Goal: Transaction & Acquisition: Book appointment/travel/reservation

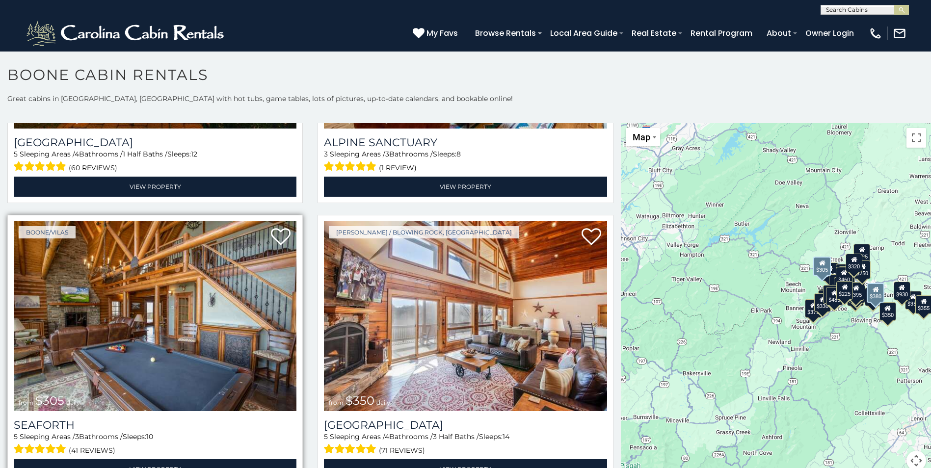
scroll to position [2455, 0]
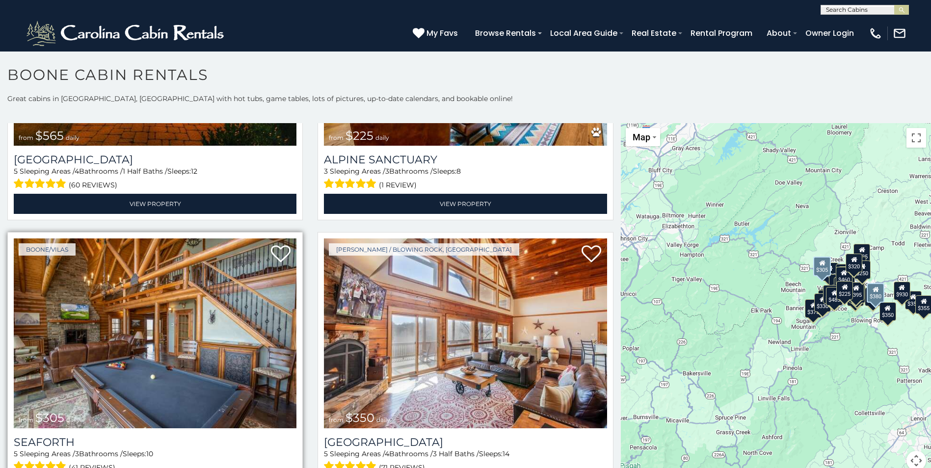
click at [138, 312] on img at bounding box center [155, 333] width 283 height 189
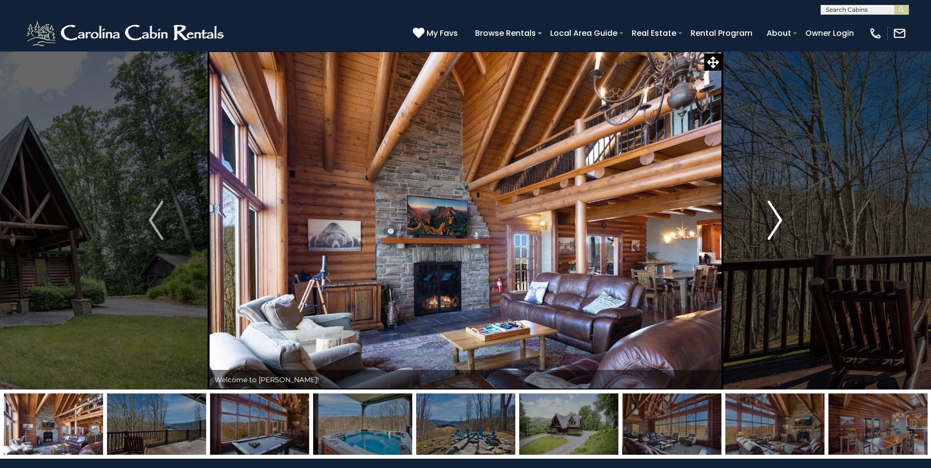
click at [778, 216] on img "Next" at bounding box center [775, 220] width 15 height 39
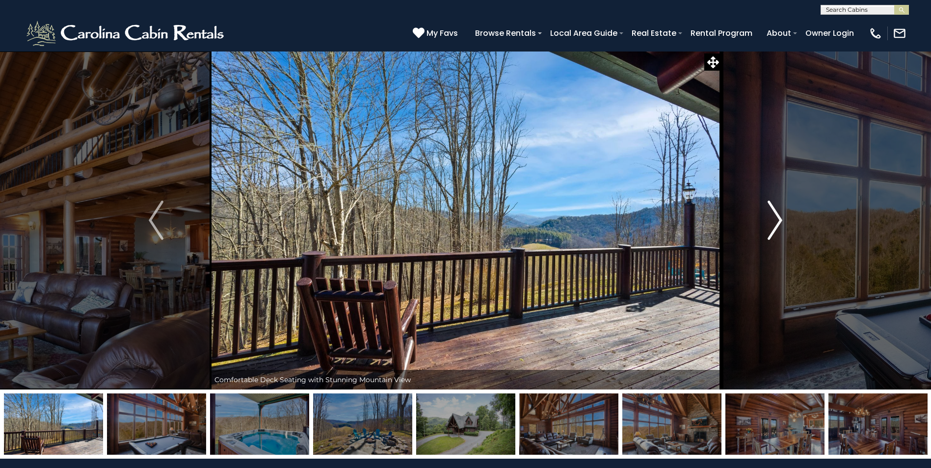
click at [777, 216] on img "Next" at bounding box center [775, 220] width 15 height 39
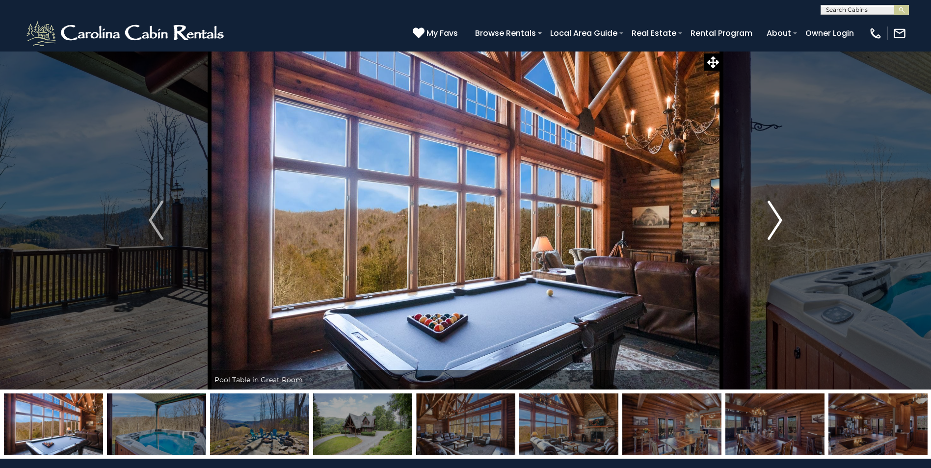
click at [778, 222] on img "Next" at bounding box center [775, 220] width 15 height 39
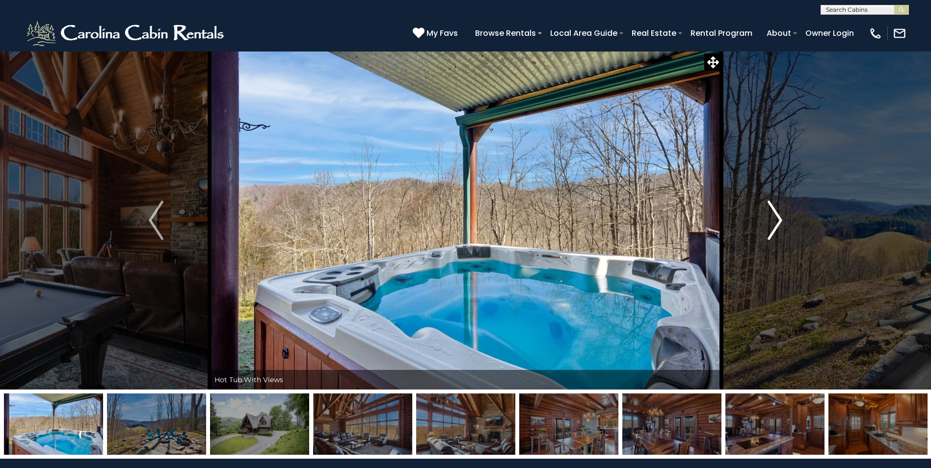
click at [779, 221] on img "Next" at bounding box center [775, 220] width 15 height 39
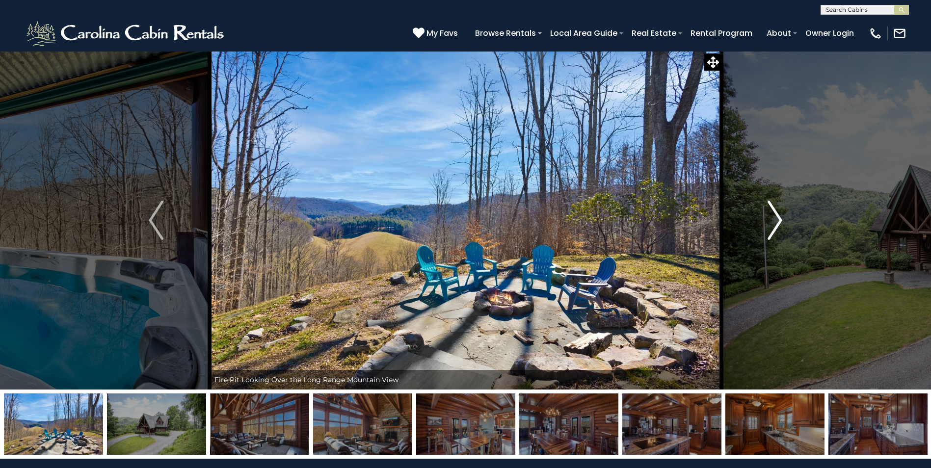
click at [779, 221] on img "Next" at bounding box center [775, 220] width 15 height 39
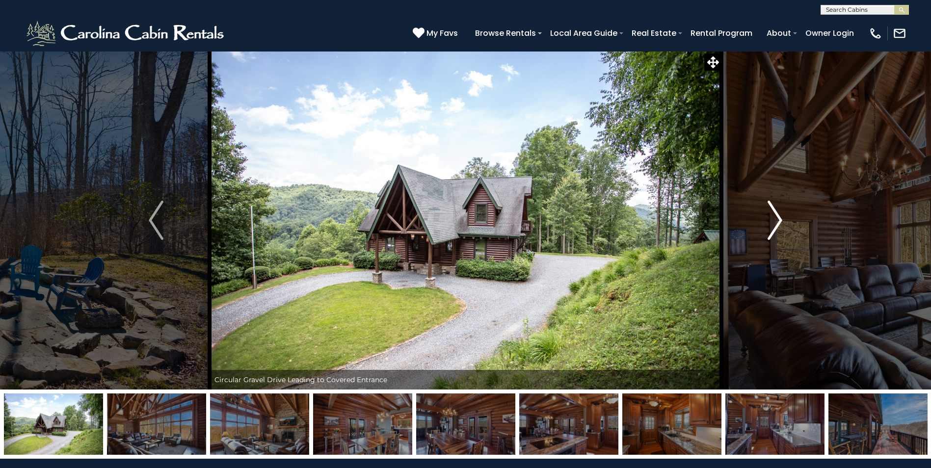
click at [779, 221] on img "Next" at bounding box center [775, 220] width 15 height 39
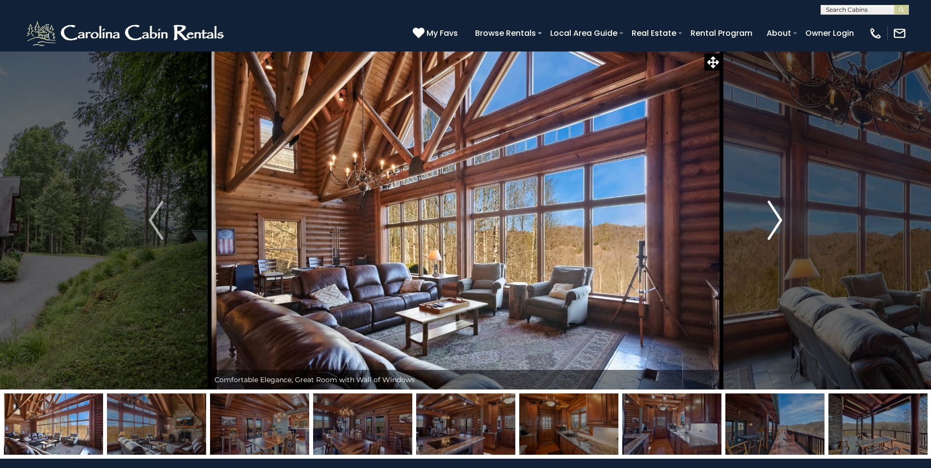
click at [779, 221] on img "Next" at bounding box center [775, 220] width 15 height 39
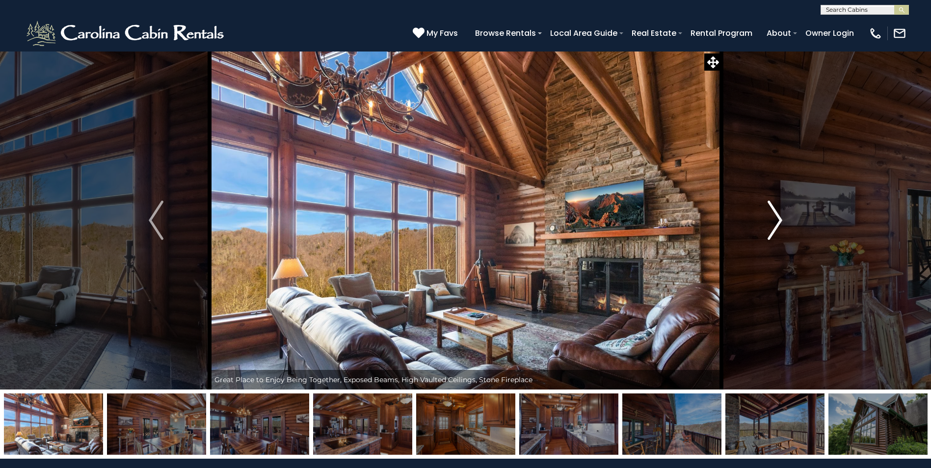
click at [779, 221] on img "Next" at bounding box center [775, 220] width 15 height 39
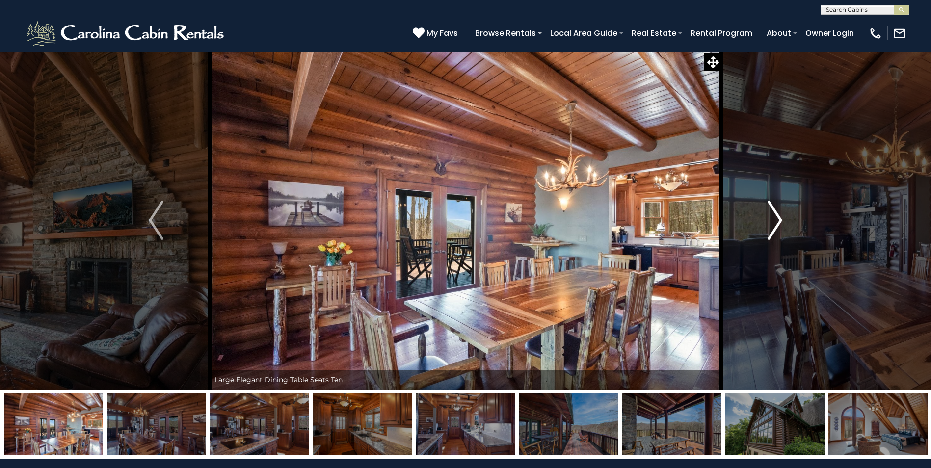
click at [781, 217] on img "Next" at bounding box center [775, 220] width 15 height 39
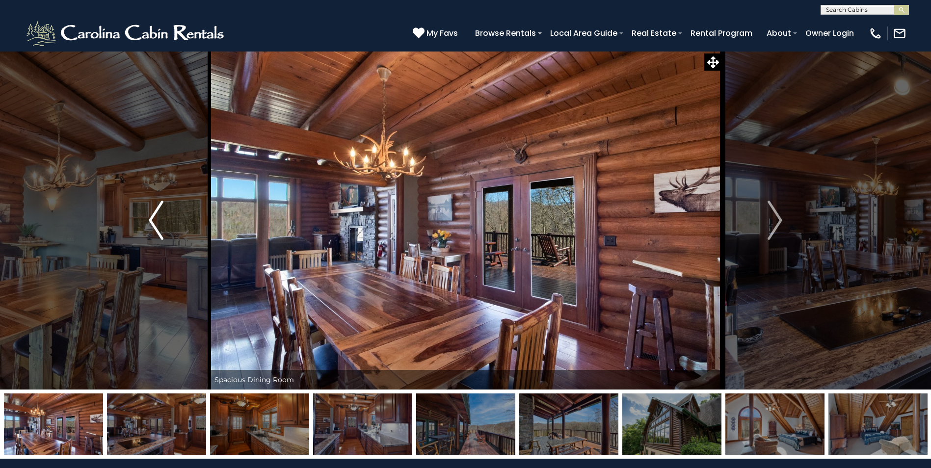
click at [149, 217] on img "Previous" at bounding box center [156, 220] width 15 height 39
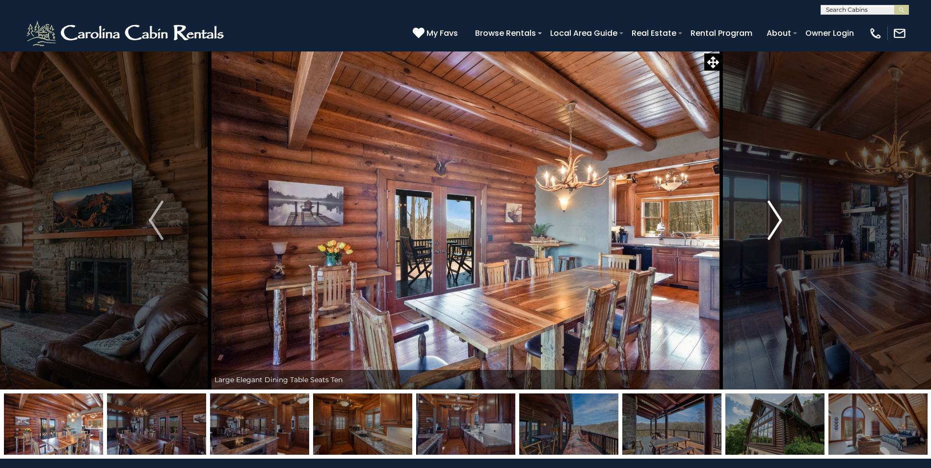
click at [779, 223] on img "Next" at bounding box center [775, 220] width 15 height 39
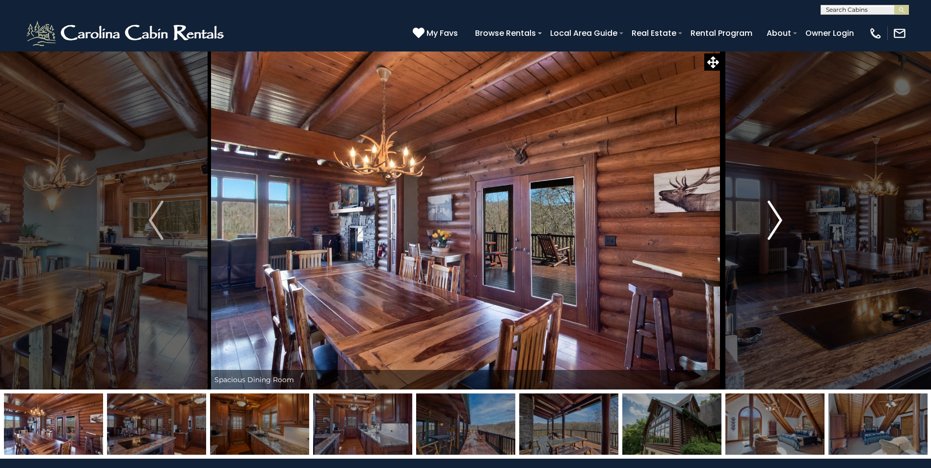
click at [780, 220] on img "Next" at bounding box center [775, 220] width 15 height 39
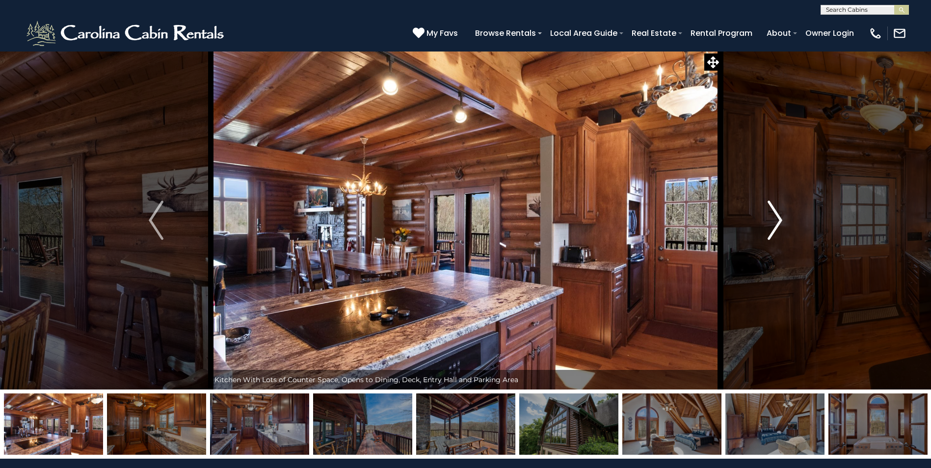
click at [780, 220] on img "Next" at bounding box center [775, 220] width 15 height 39
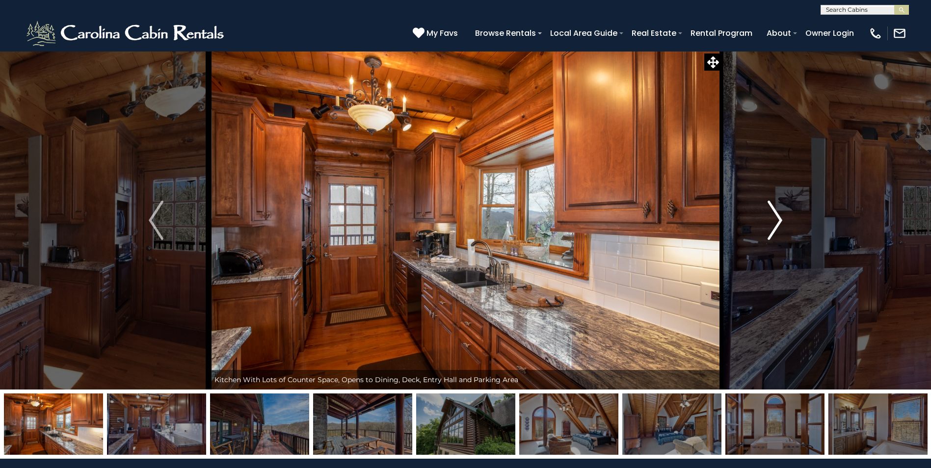
click at [780, 220] on img "Next" at bounding box center [775, 220] width 15 height 39
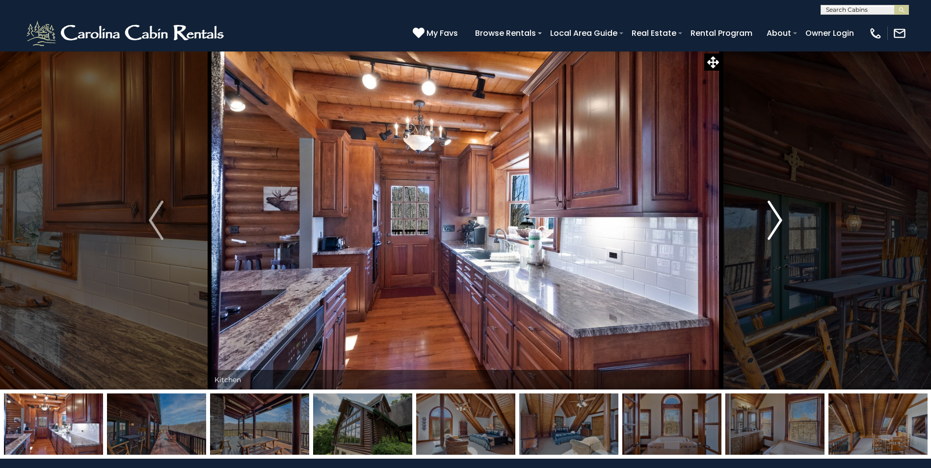
click at [780, 220] on img "Next" at bounding box center [775, 220] width 15 height 39
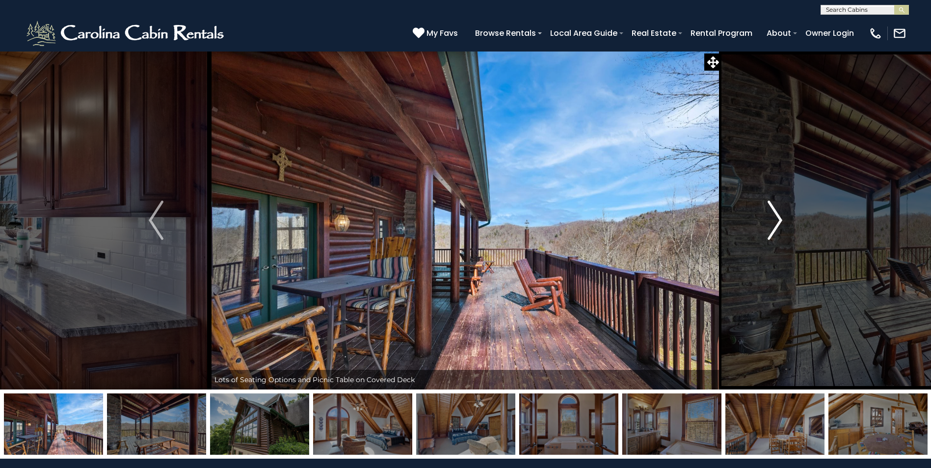
click at [781, 220] on img "Next" at bounding box center [775, 220] width 15 height 39
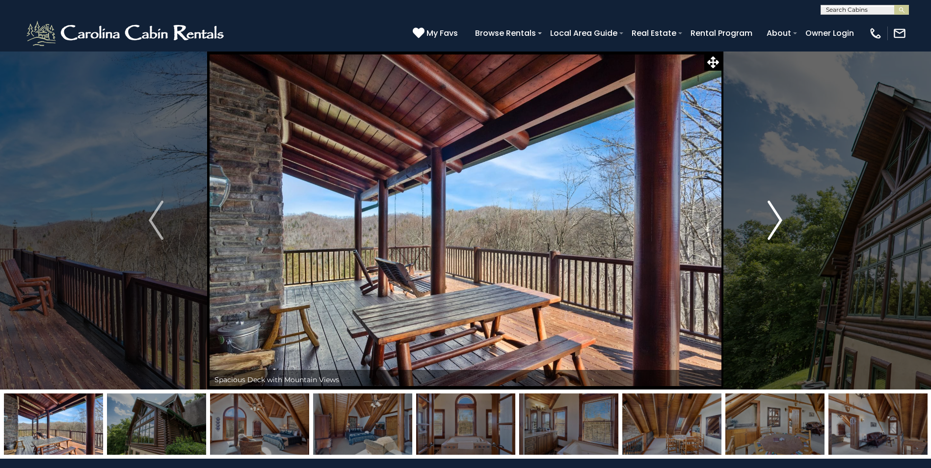
click at [782, 220] on img "Next" at bounding box center [775, 220] width 15 height 39
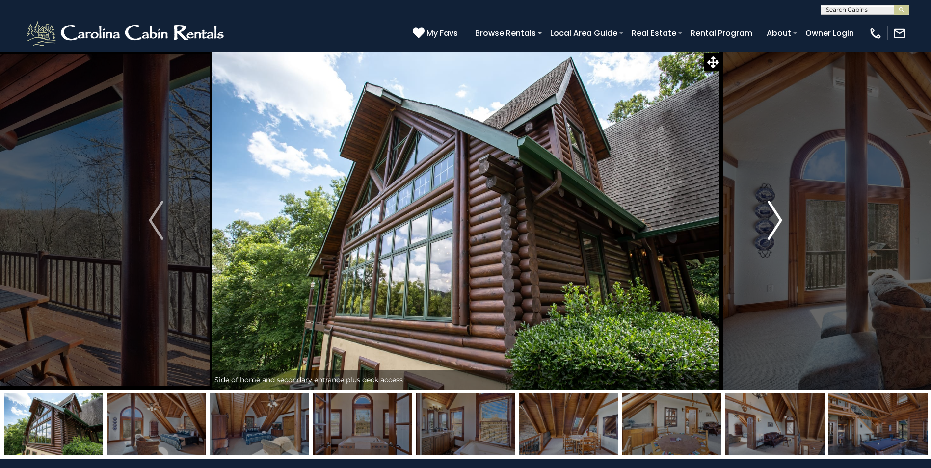
click at [780, 218] on img "Next" at bounding box center [775, 220] width 15 height 39
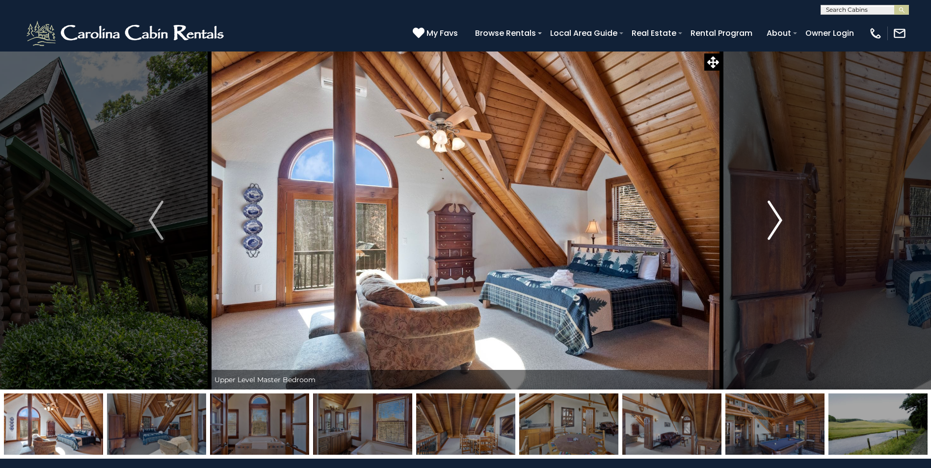
click at [779, 220] on img "Next" at bounding box center [775, 220] width 15 height 39
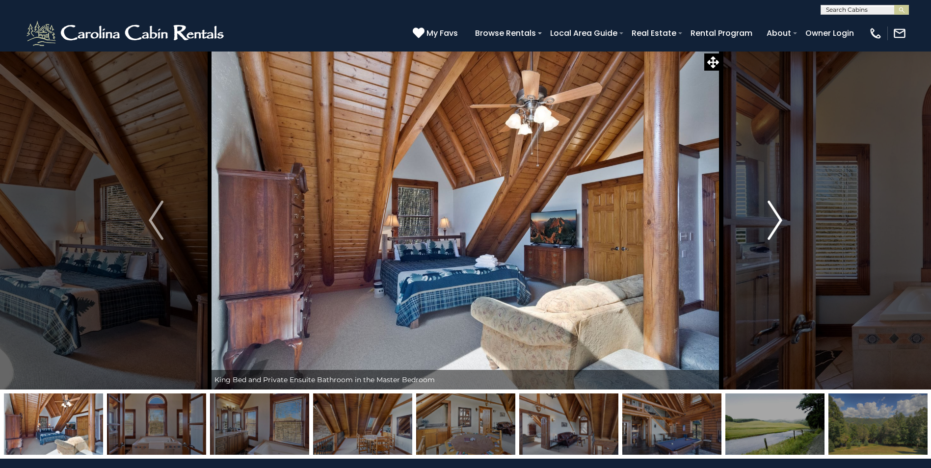
click at [781, 219] on img "Next" at bounding box center [775, 220] width 15 height 39
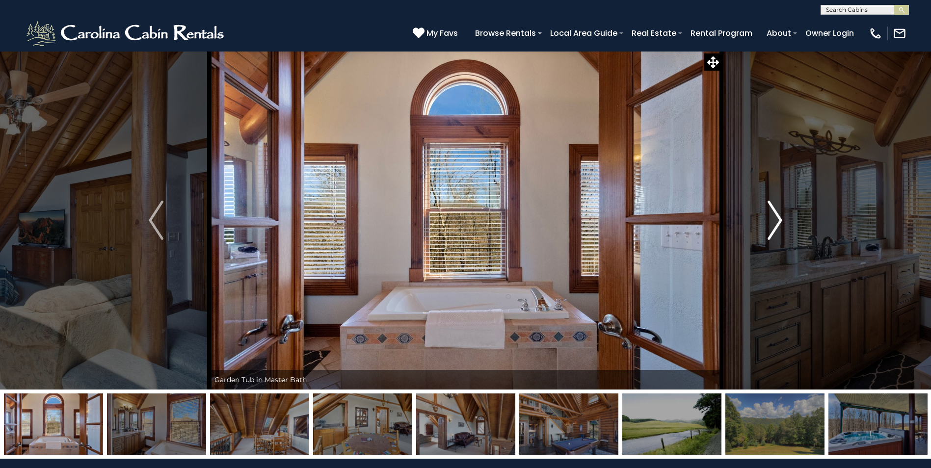
click at [781, 220] on img "Next" at bounding box center [775, 220] width 15 height 39
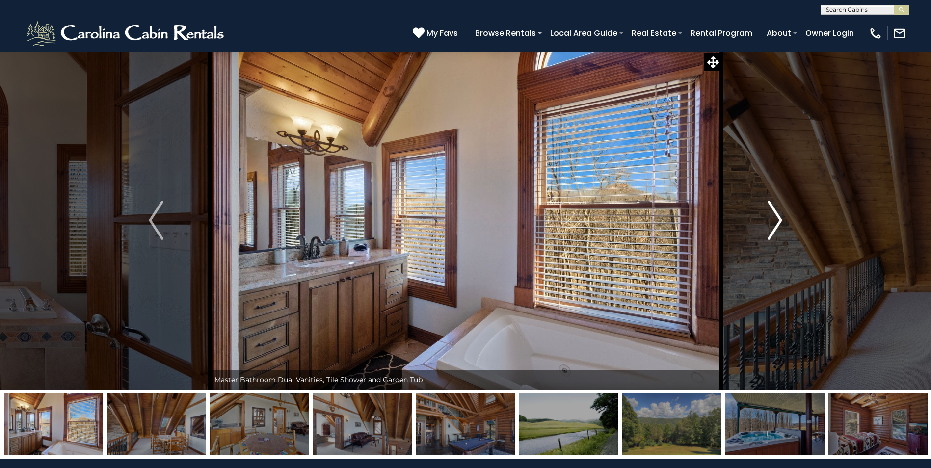
click at [779, 218] on img "Next" at bounding box center [775, 220] width 15 height 39
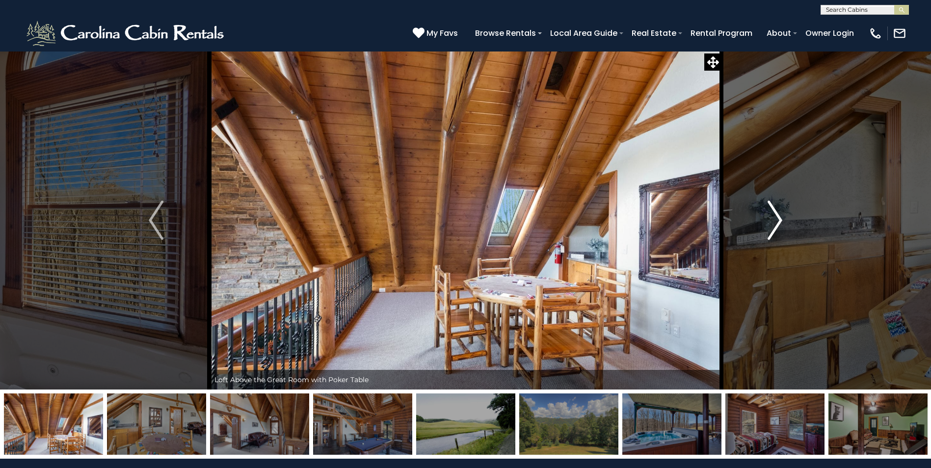
click at [780, 220] on img "Next" at bounding box center [775, 220] width 15 height 39
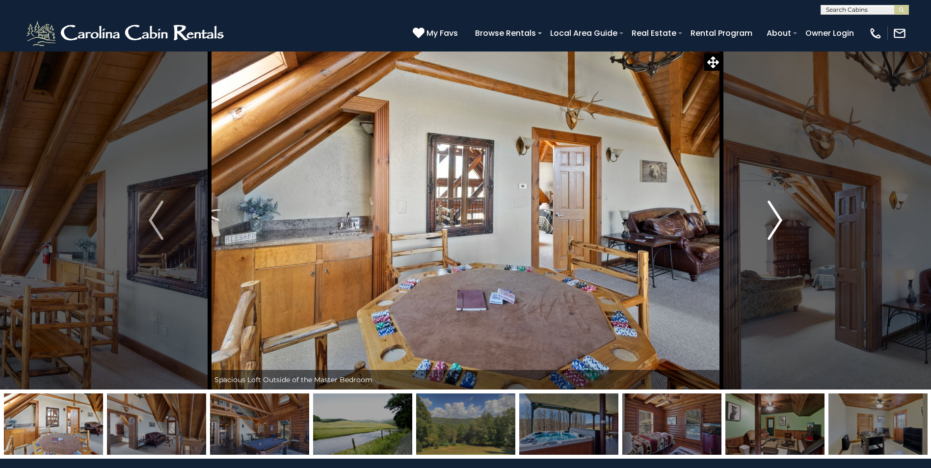
click at [781, 220] on img "Next" at bounding box center [775, 220] width 15 height 39
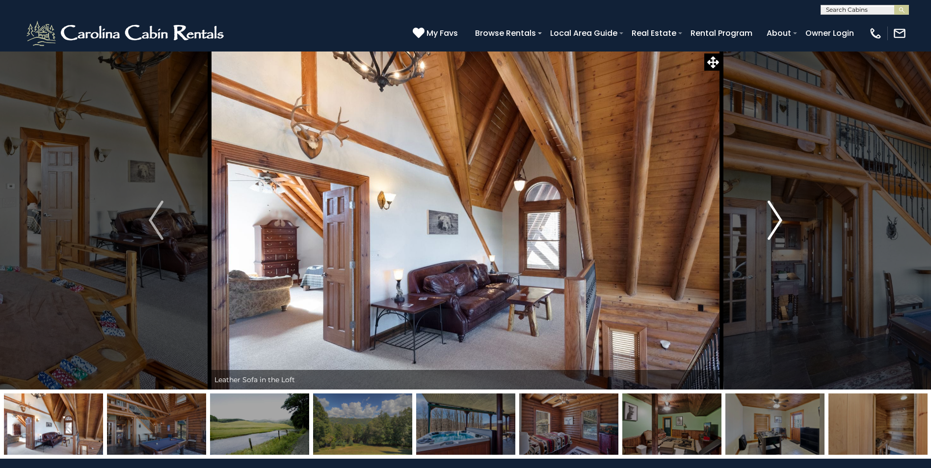
click at [780, 220] on img "Next" at bounding box center [775, 220] width 15 height 39
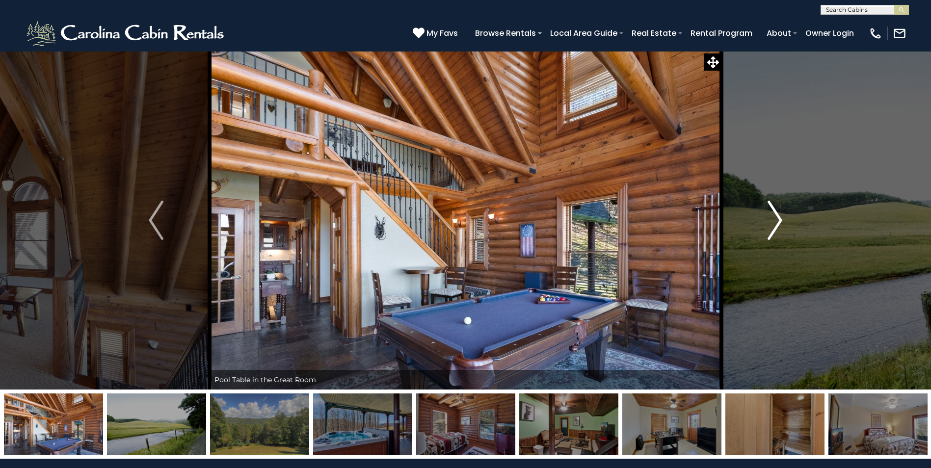
click at [780, 220] on img "Next" at bounding box center [775, 220] width 15 height 39
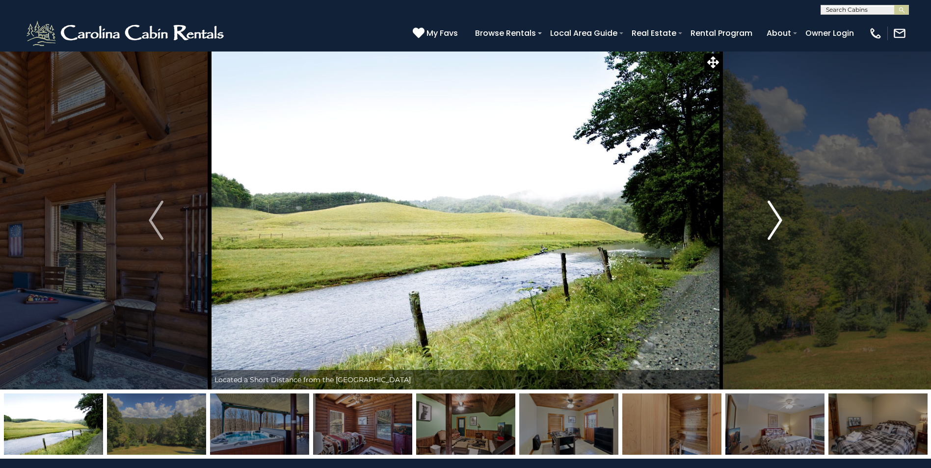
click at [780, 220] on img "Next" at bounding box center [775, 220] width 15 height 39
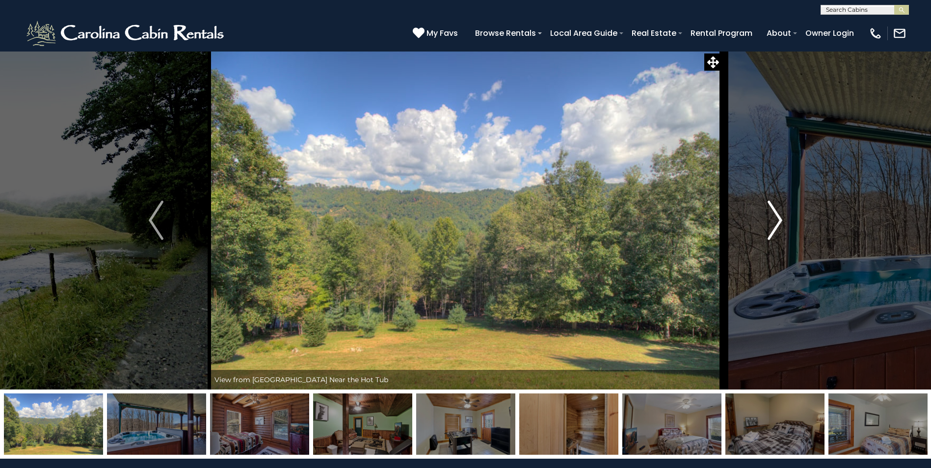
click at [780, 220] on img "Next" at bounding box center [775, 220] width 15 height 39
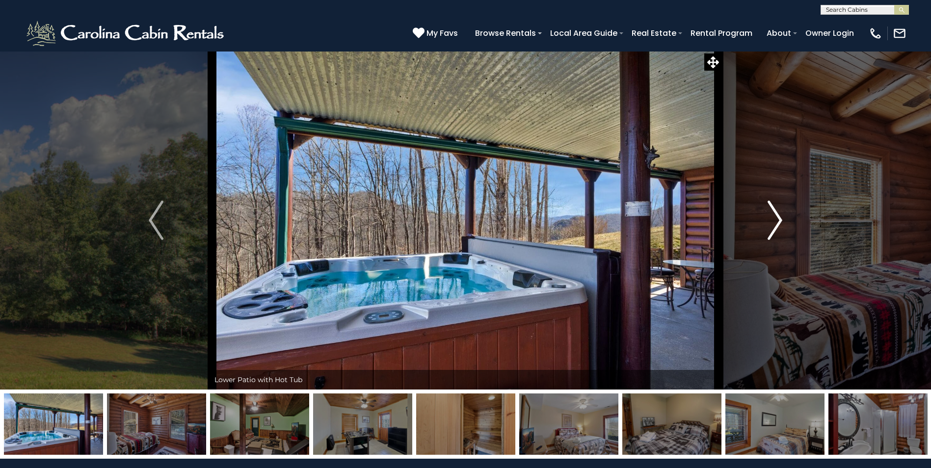
click at [780, 220] on img "Next" at bounding box center [775, 220] width 15 height 39
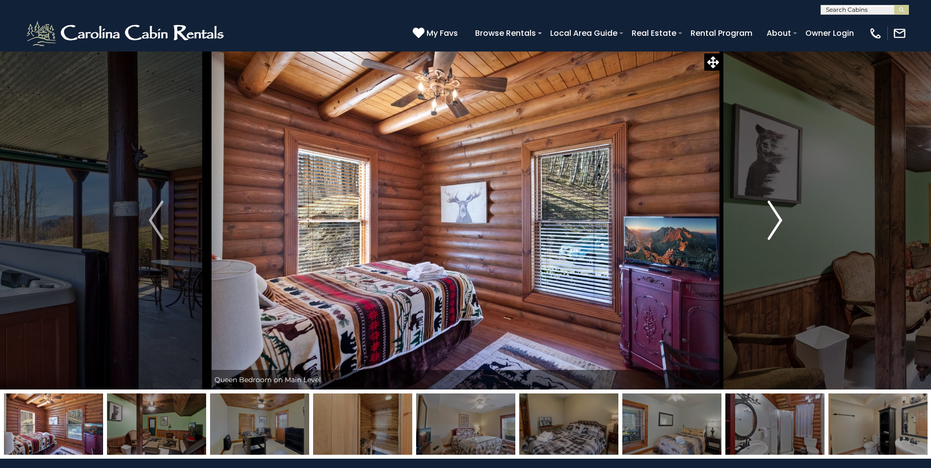
click at [782, 219] on img "Next" at bounding box center [775, 220] width 15 height 39
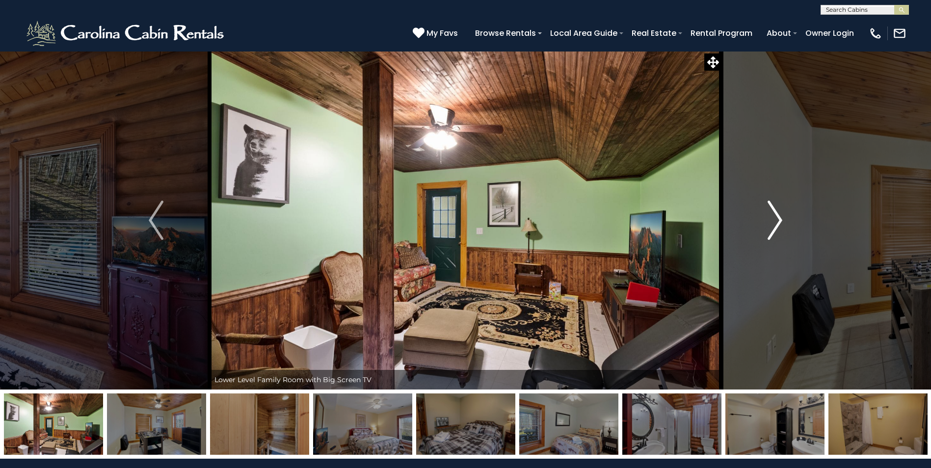
click at [782, 223] on img "Next" at bounding box center [775, 220] width 15 height 39
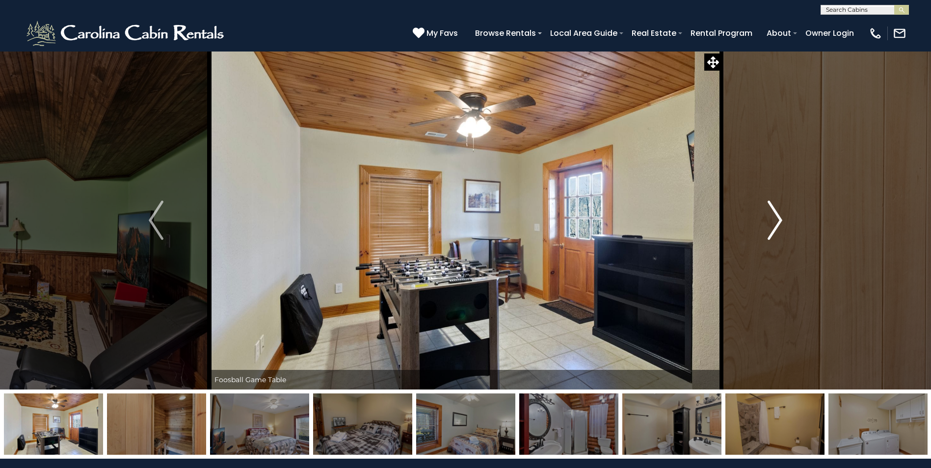
click at [780, 218] on img "Next" at bounding box center [775, 220] width 15 height 39
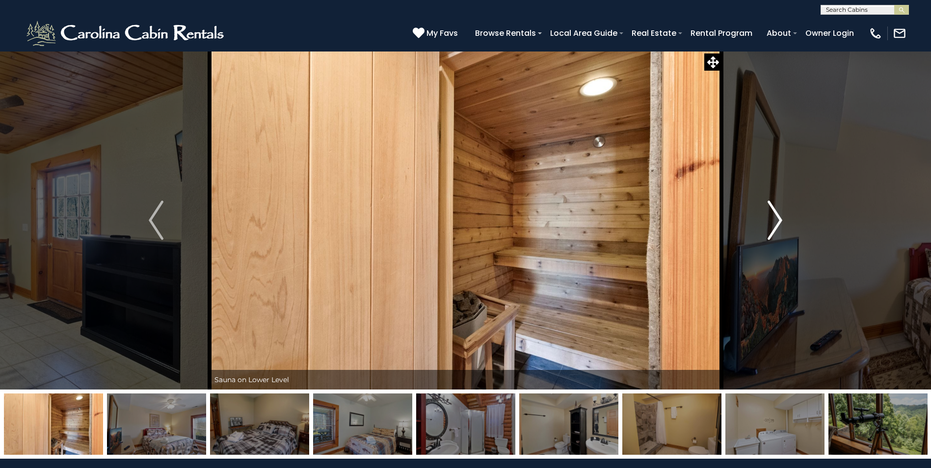
click at [779, 220] on img "Next" at bounding box center [775, 220] width 15 height 39
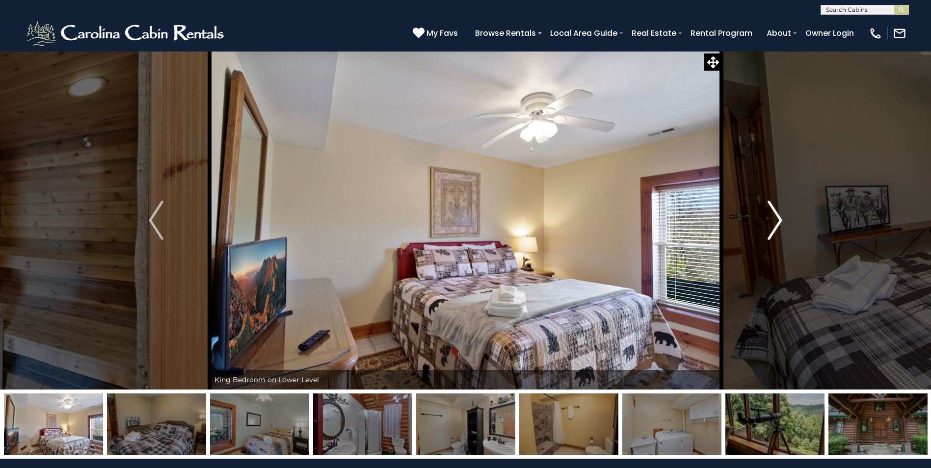
click at [783, 219] on img "Next" at bounding box center [775, 220] width 15 height 39
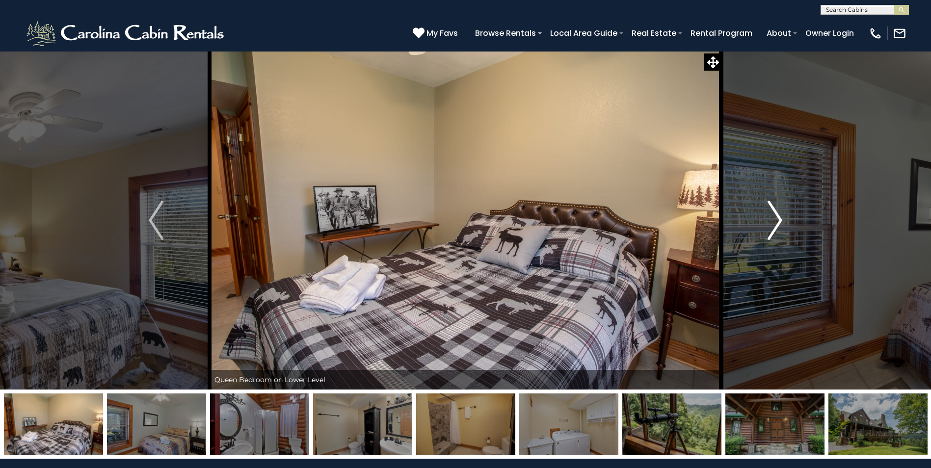
click at [779, 220] on img "Next" at bounding box center [775, 220] width 15 height 39
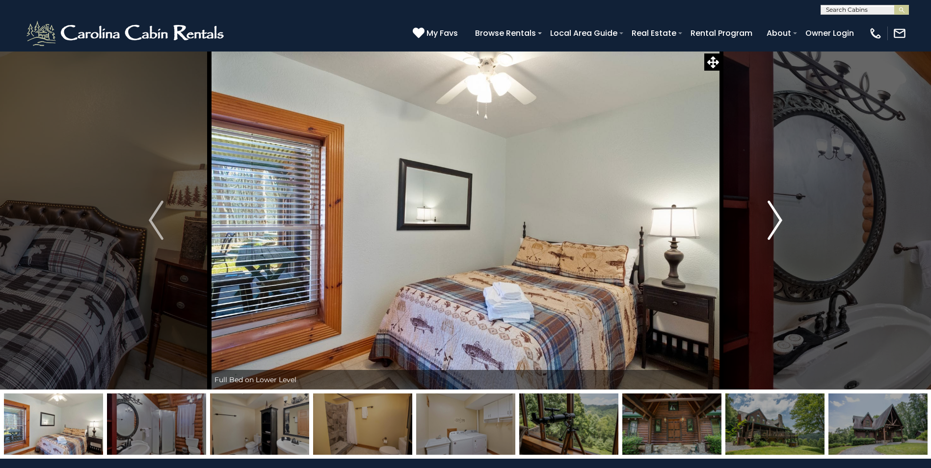
click at [779, 220] on img "Next" at bounding box center [775, 220] width 15 height 39
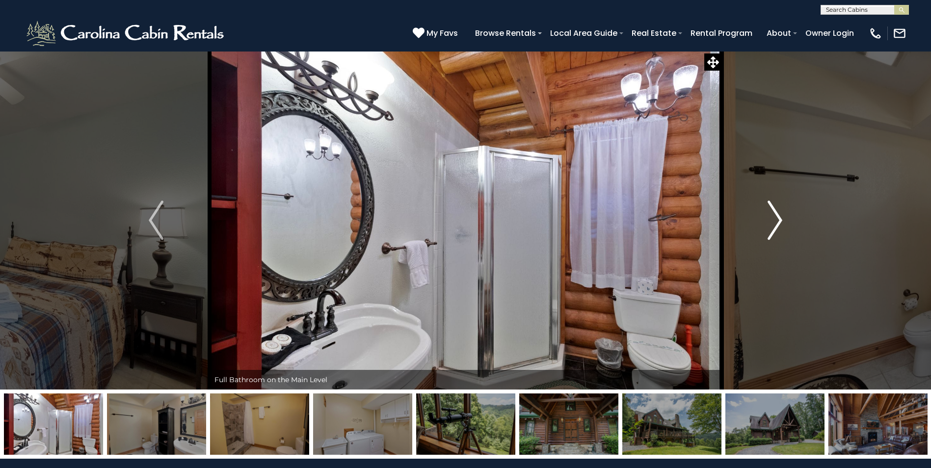
click at [779, 220] on img "Next" at bounding box center [775, 220] width 15 height 39
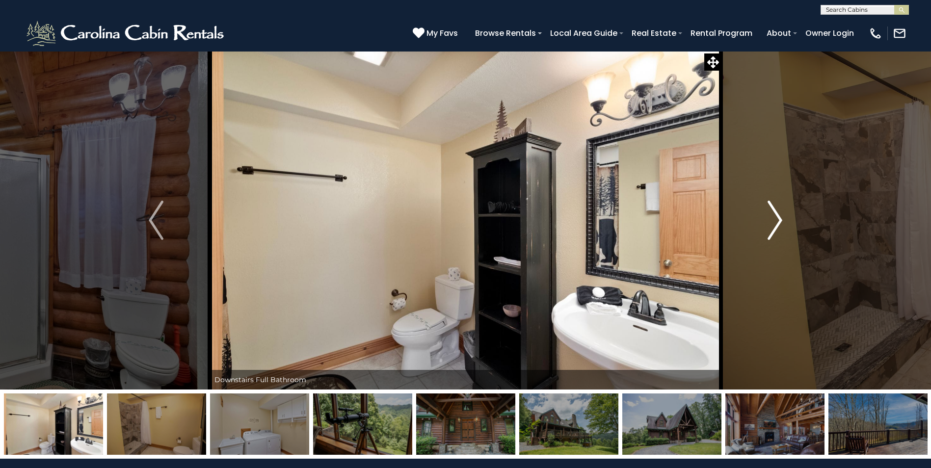
click at [779, 221] on img "Next" at bounding box center [775, 220] width 15 height 39
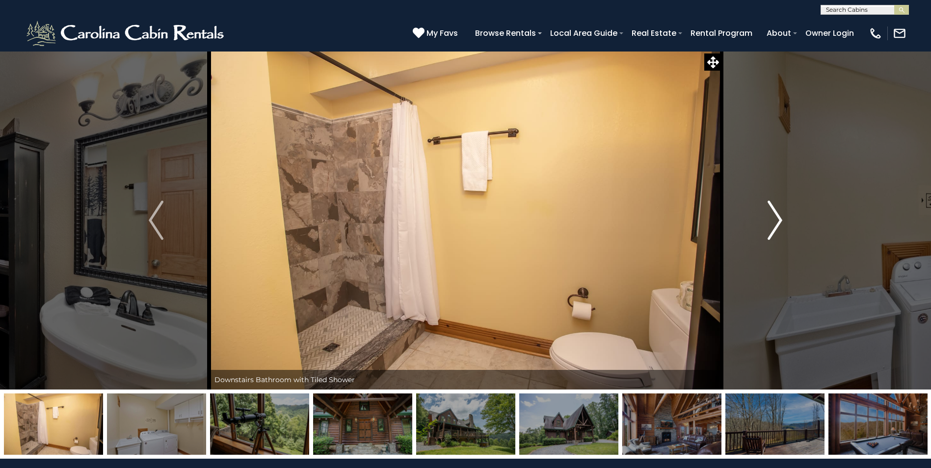
click at [779, 221] on img "Next" at bounding box center [775, 220] width 15 height 39
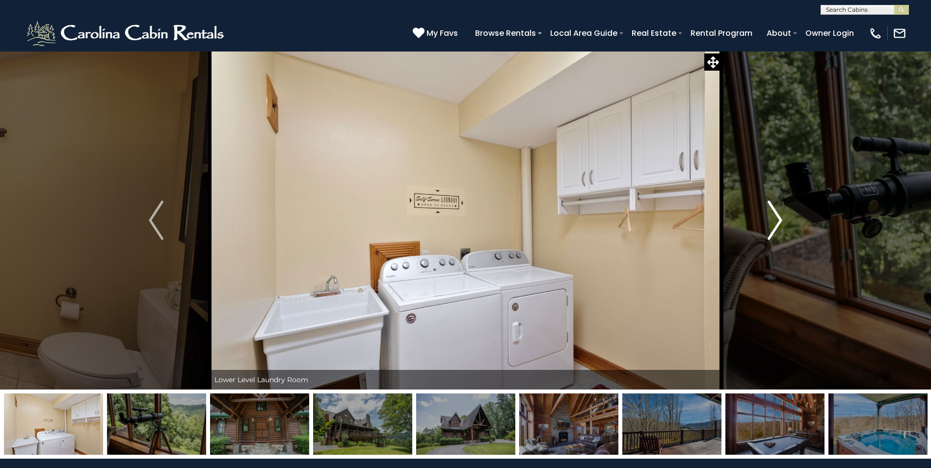
click at [779, 221] on img "Next" at bounding box center [775, 220] width 15 height 39
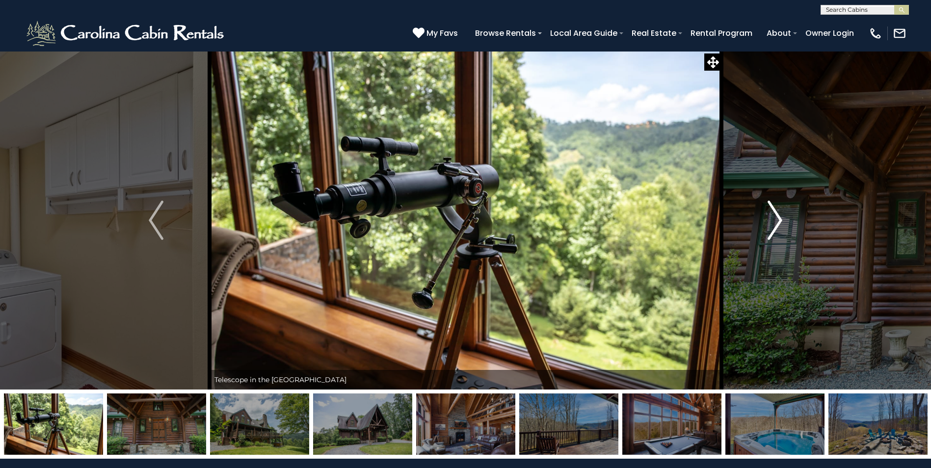
click at [780, 220] on img "Next" at bounding box center [775, 220] width 15 height 39
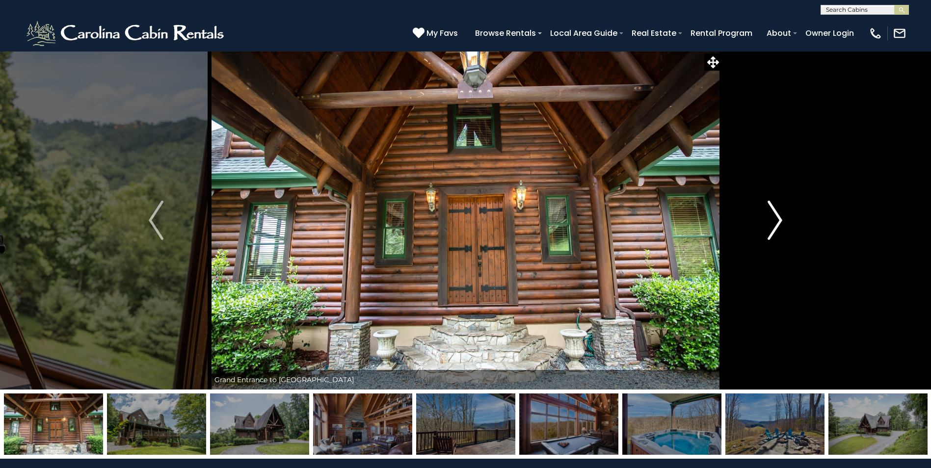
click at [780, 220] on img "Next" at bounding box center [775, 220] width 15 height 39
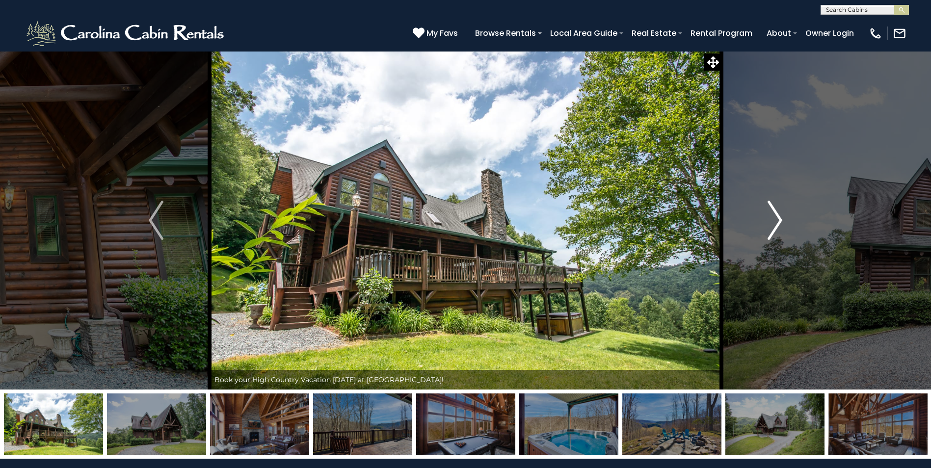
click at [780, 220] on img "Next" at bounding box center [775, 220] width 15 height 39
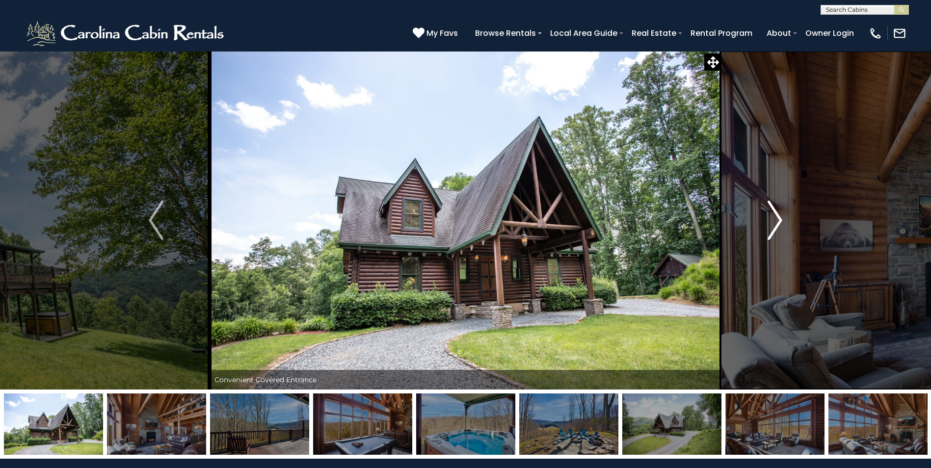
click at [778, 216] on img "Next" at bounding box center [775, 220] width 15 height 39
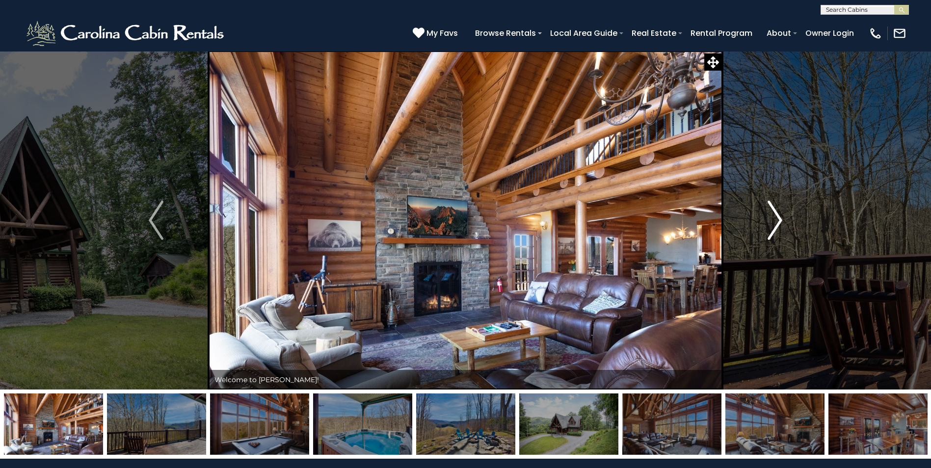
click at [780, 220] on img "Next" at bounding box center [775, 220] width 15 height 39
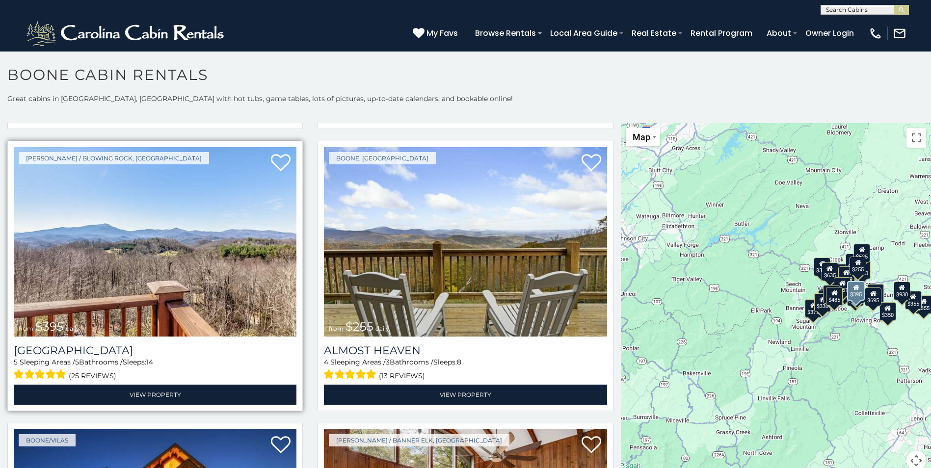
scroll to position [1964, 0]
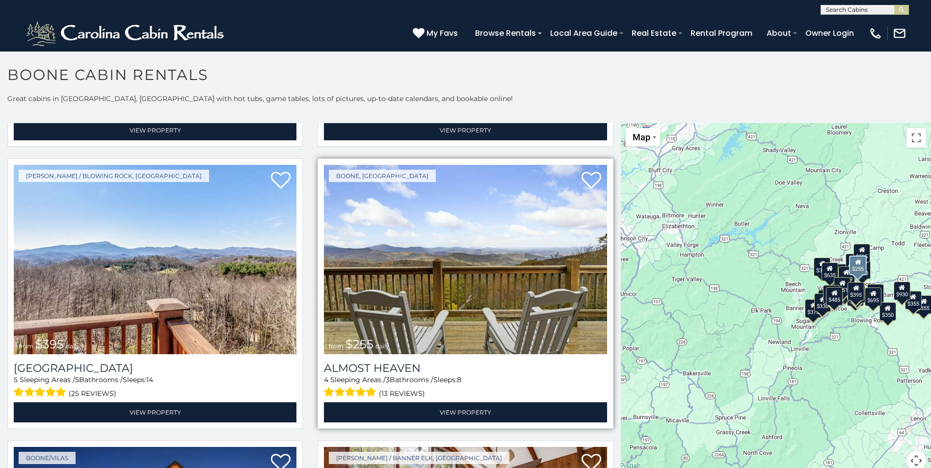
click at [417, 224] on img at bounding box center [465, 259] width 283 height 189
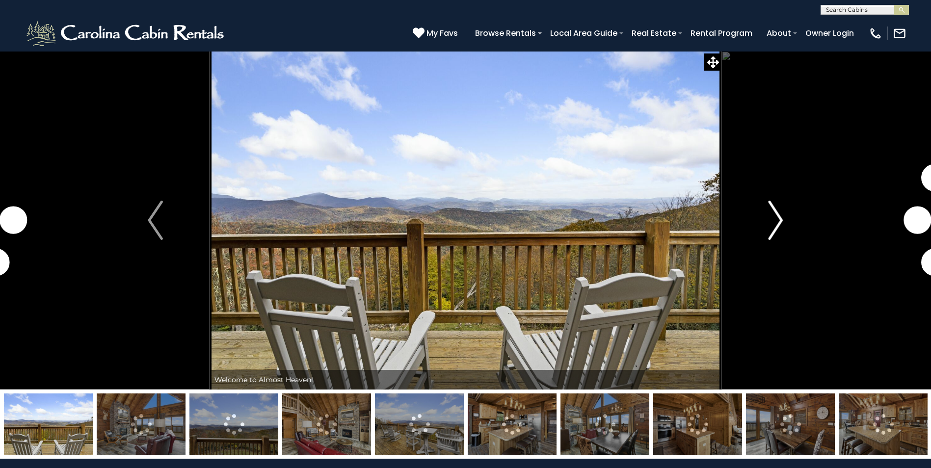
click at [785, 219] on button "Next" at bounding box center [776, 220] width 108 height 339
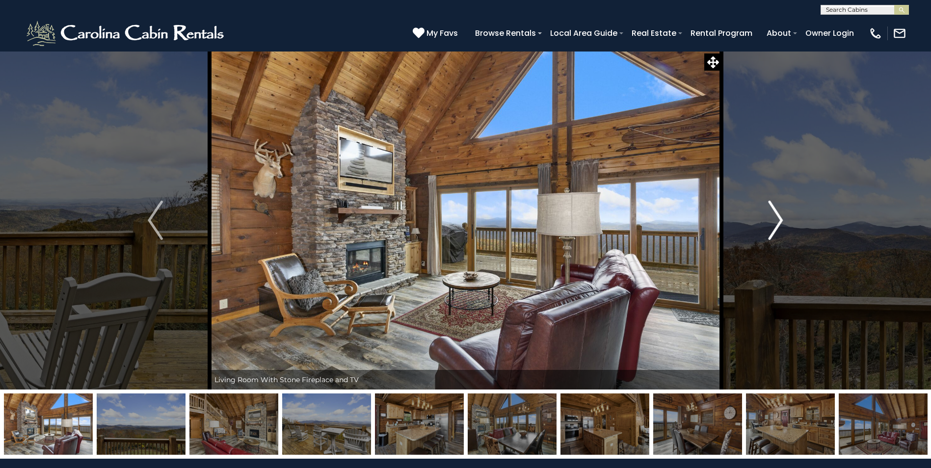
click at [780, 219] on img "Next" at bounding box center [775, 220] width 15 height 39
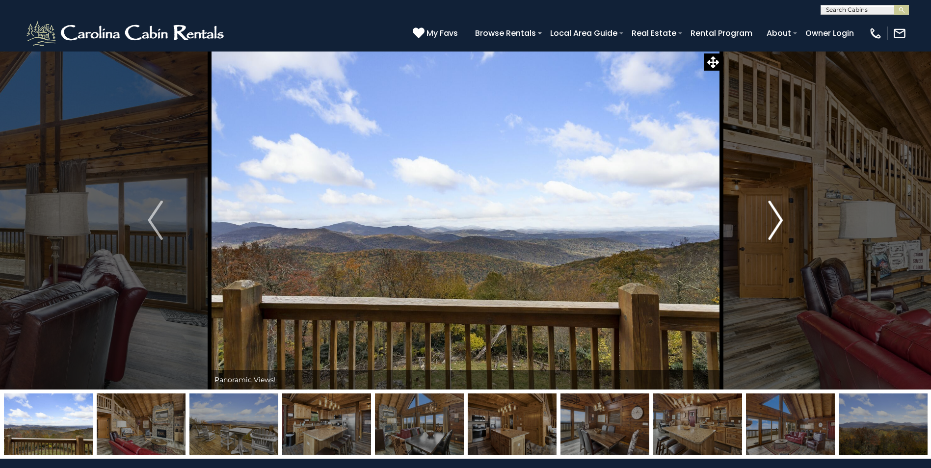
click at [782, 219] on img "Next" at bounding box center [775, 220] width 15 height 39
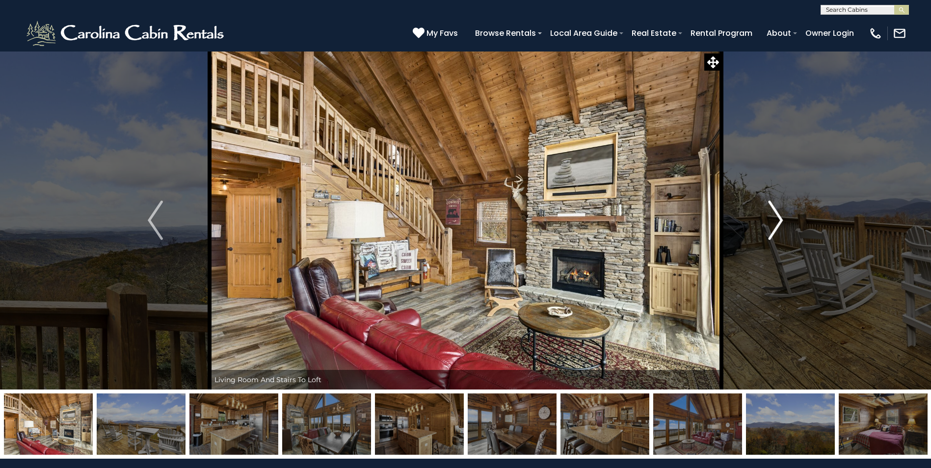
click at [781, 218] on img "Next" at bounding box center [775, 220] width 15 height 39
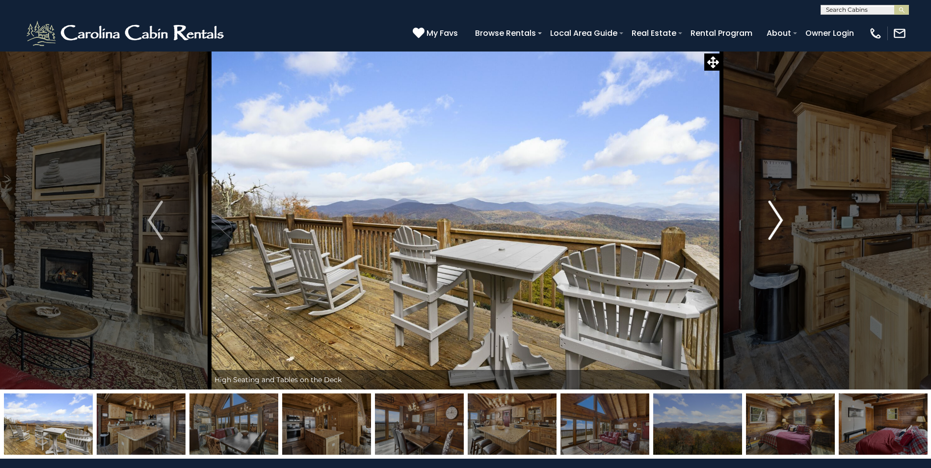
click at [781, 218] on img "Next" at bounding box center [775, 220] width 15 height 39
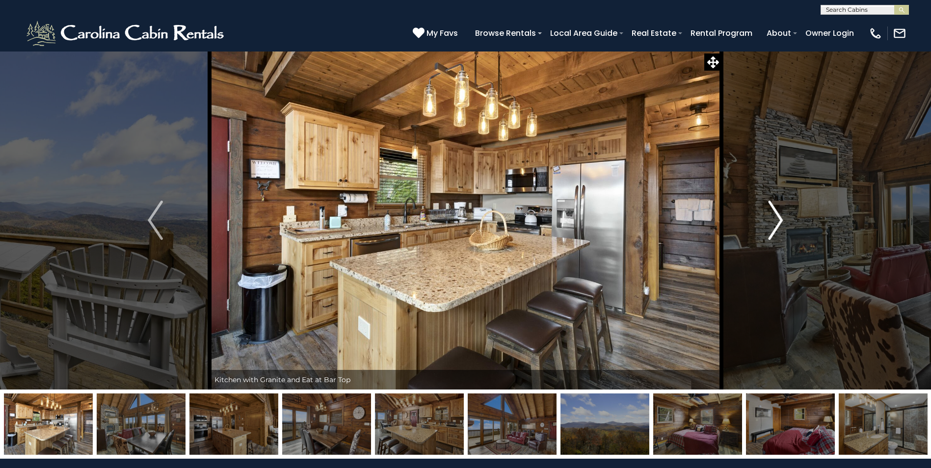
click at [780, 219] on img "Next" at bounding box center [775, 220] width 15 height 39
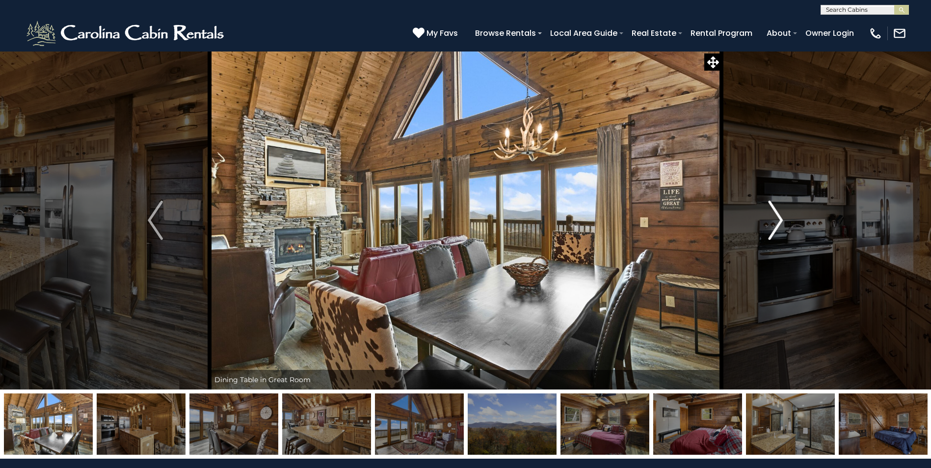
click at [780, 219] on img "Next" at bounding box center [775, 220] width 15 height 39
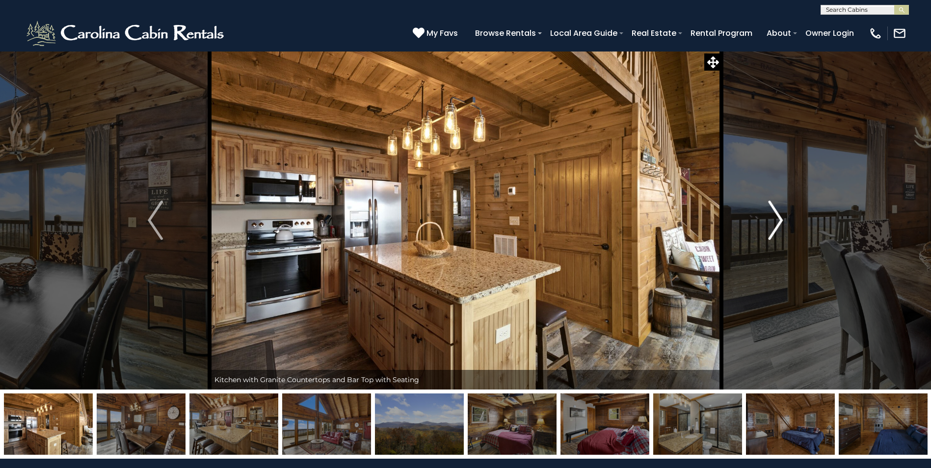
click at [782, 221] on img "Next" at bounding box center [775, 220] width 15 height 39
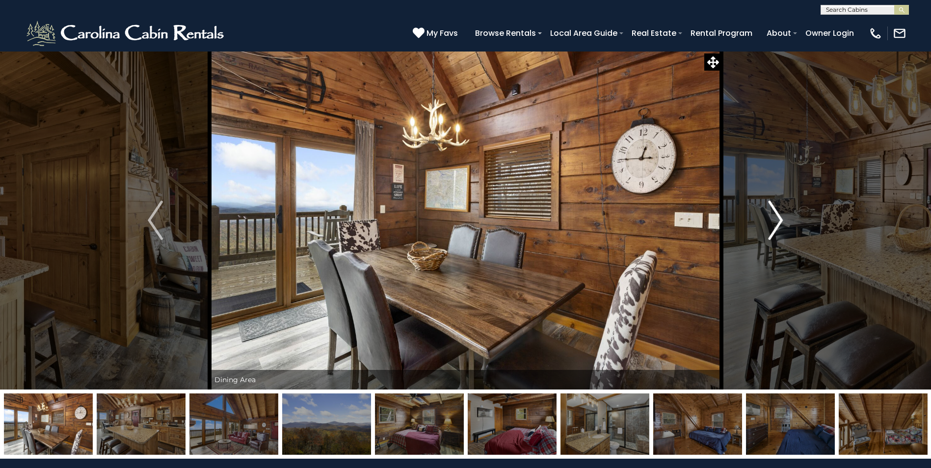
click at [782, 221] on img "Next" at bounding box center [775, 220] width 15 height 39
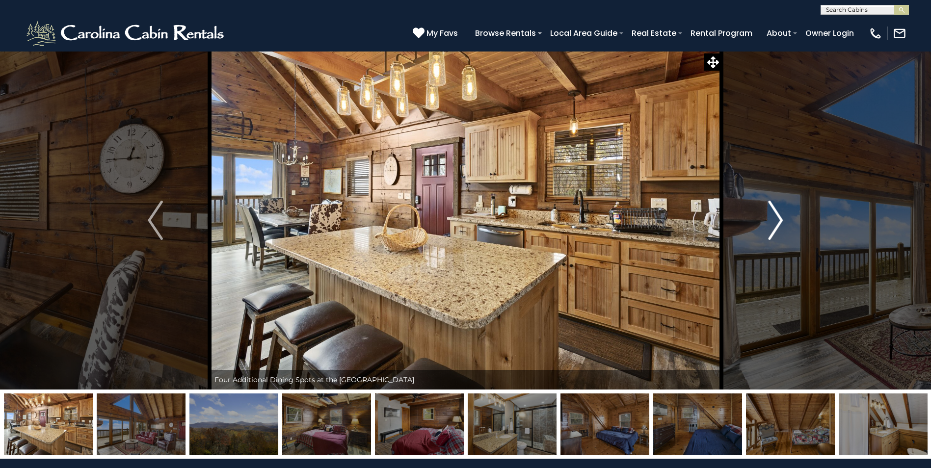
click at [782, 221] on img "Next" at bounding box center [775, 220] width 15 height 39
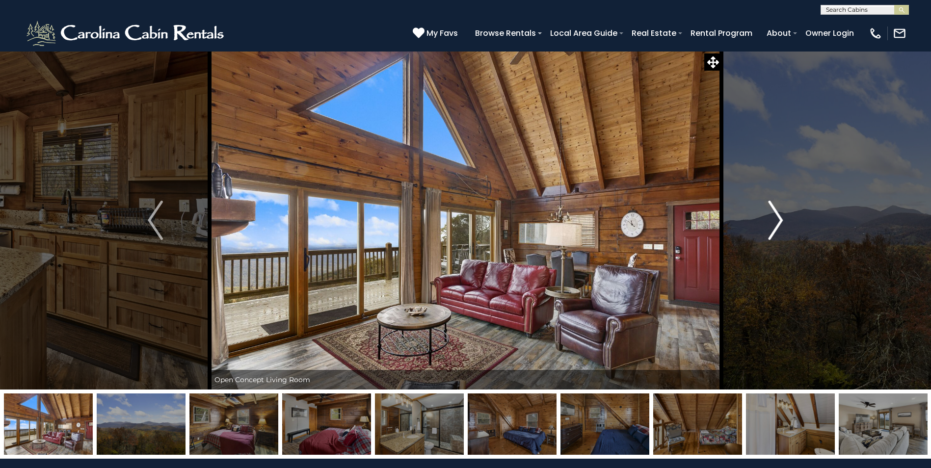
click at [781, 221] on img "Next" at bounding box center [775, 220] width 15 height 39
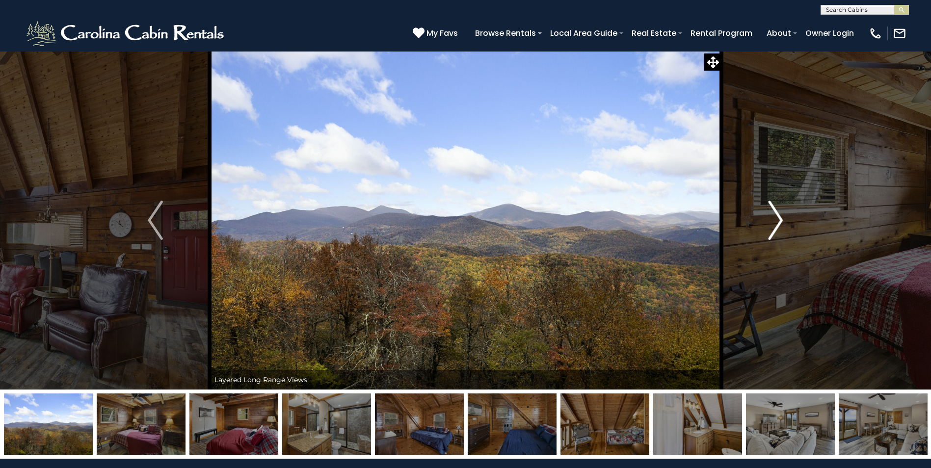
click at [779, 221] on img "Next" at bounding box center [775, 220] width 15 height 39
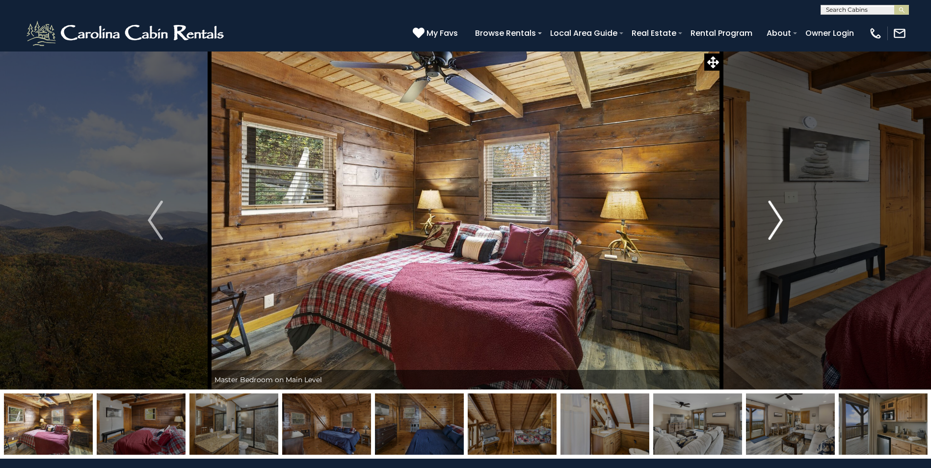
click at [780, 222] on img "Next" at bounding box center [775, 220] width 15 height 39
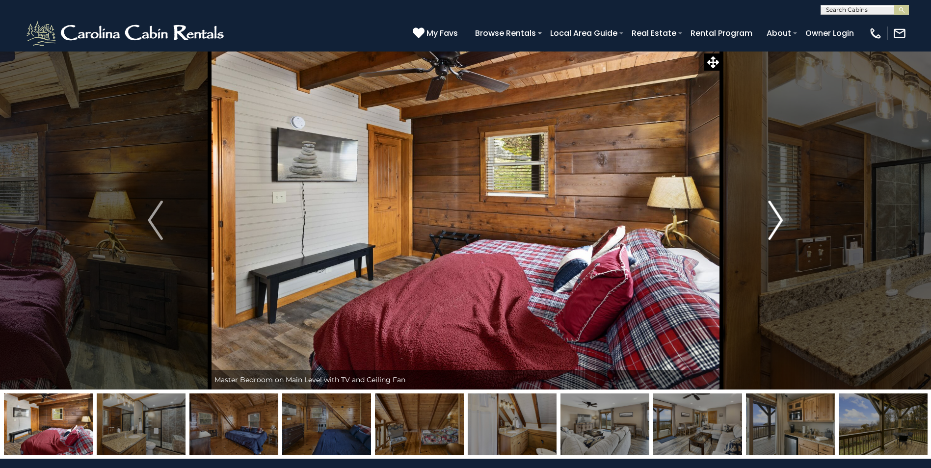
click at [780, 223] on img "Next" at bounding box center [775, 220] width 15 height 39
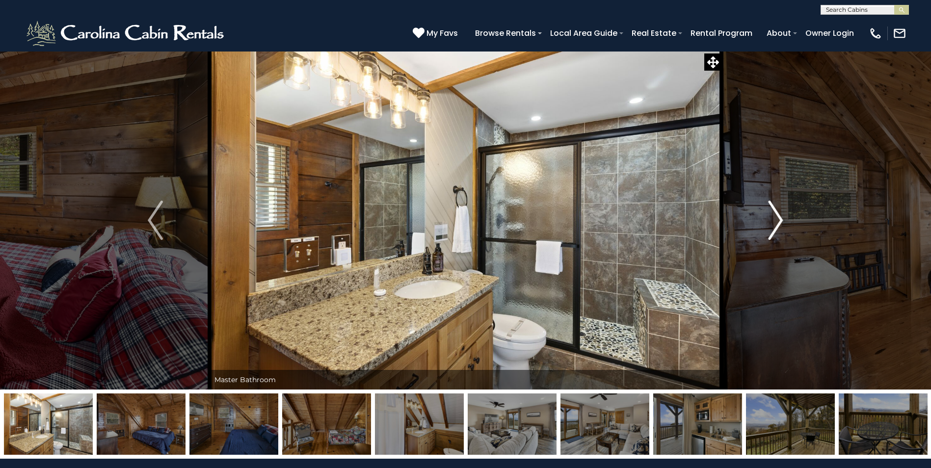
click at [780, 223] on img "Next" at bounding box center [775, 220] width 15 height 39
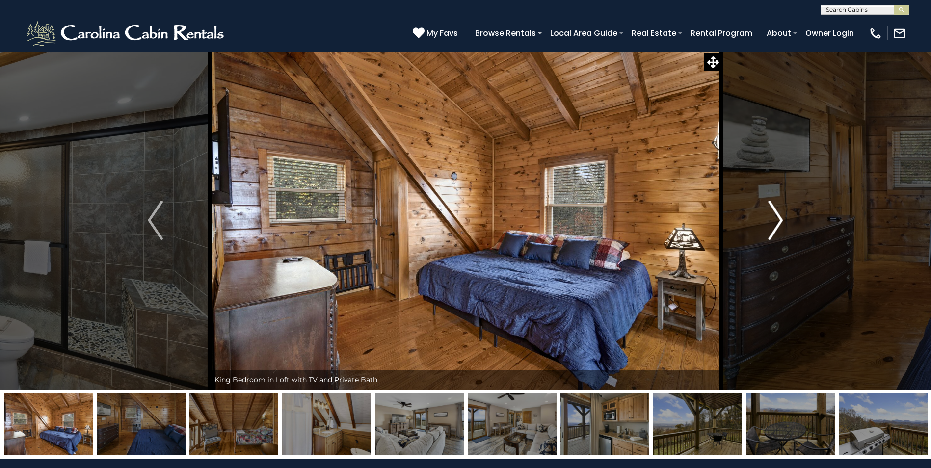
click at [780, 223] on img "Next" at bounding box center [775, 220] width 15 height 39
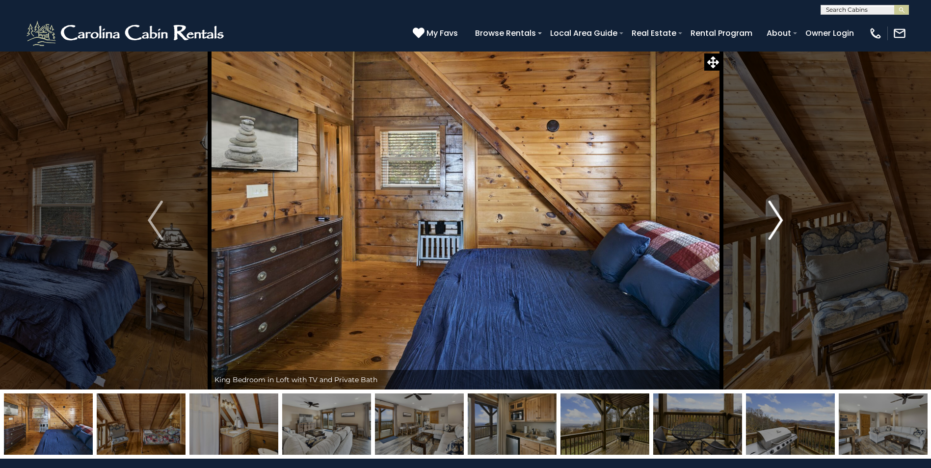
click at [777, 222] on img "Next" at bounding box center [775, 220] width 15 height 39
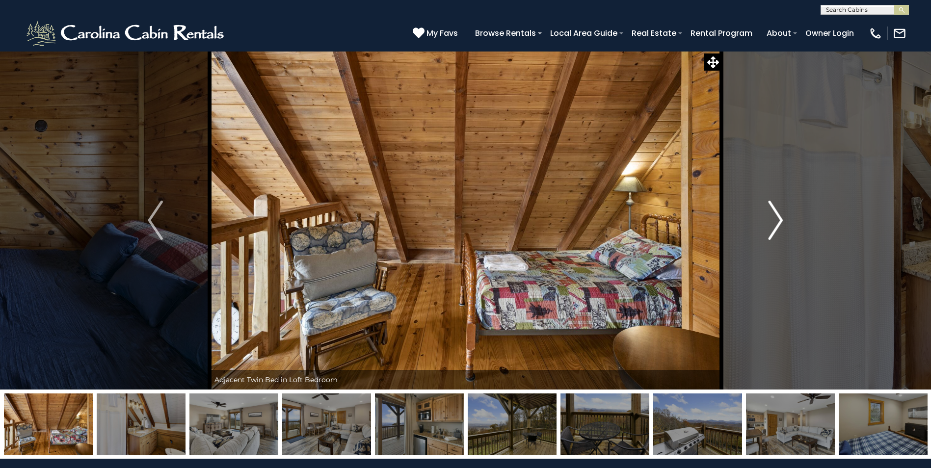
click at [777, 222] on img "Next" at bounding box center [775, 220] width 15 height 39
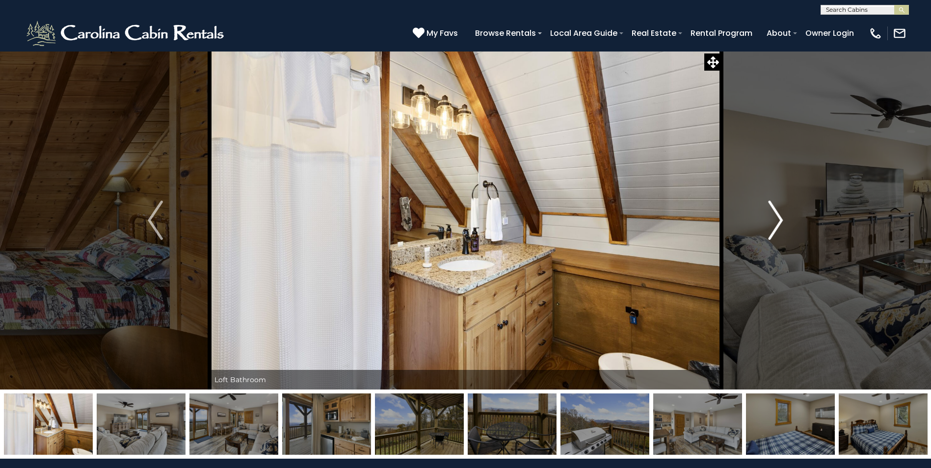
click at [780, 220] on img "Next" at bounding box center [775, 220] width 15 height 39
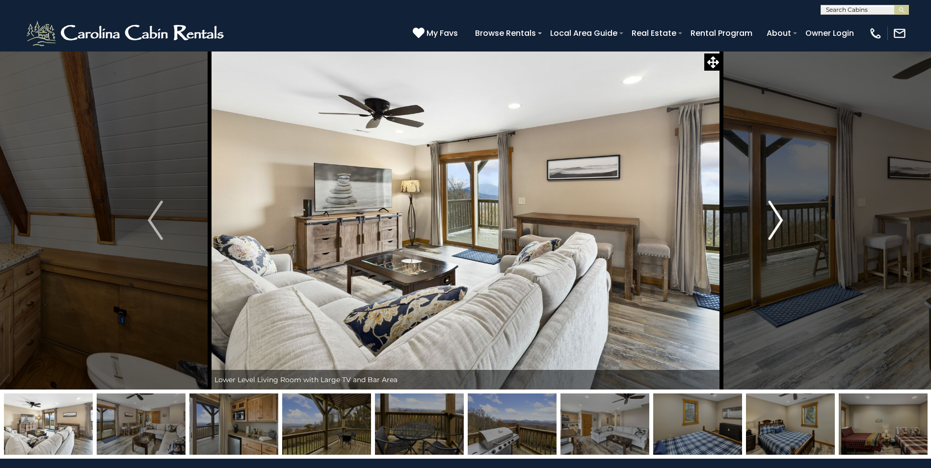
click at [780, 220] on img "Next" at bounding box center [775, 220] width 15 height 39
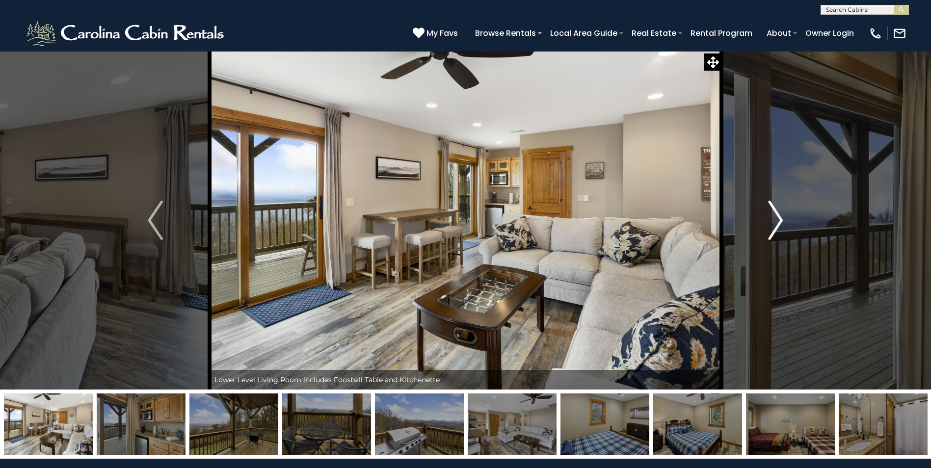
click at [780, 220] on img "Next" at bounding box center [775, 220] width 15 height 39
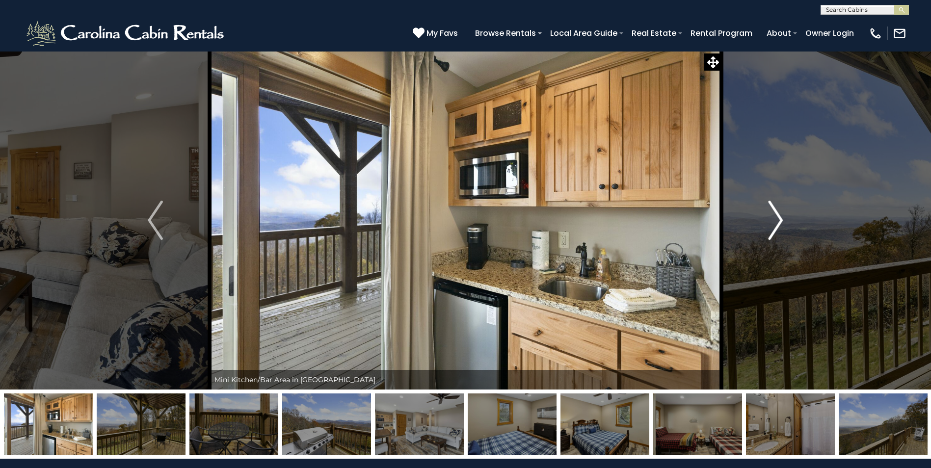
click at [780, 220] on img "Next" at bounding box center [775, 220] width 15 height 39
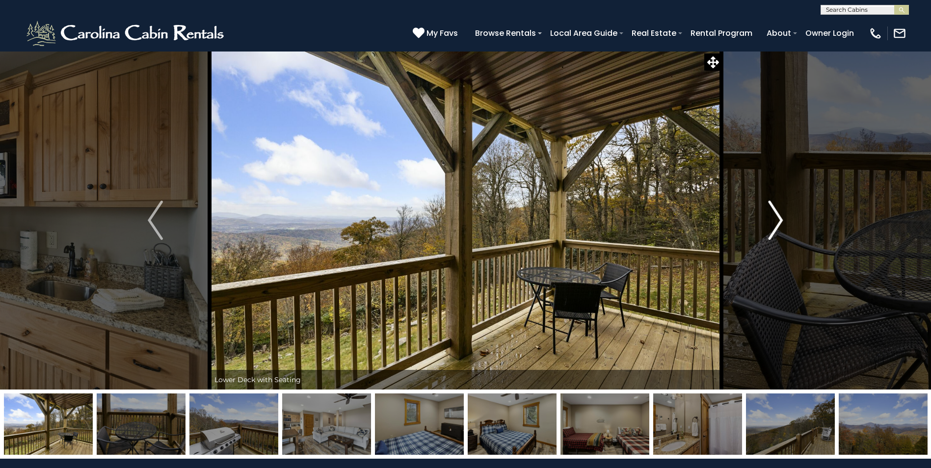
click at [780, 220] on img "Next" at bounding box center [775, 220] width 15 height 39
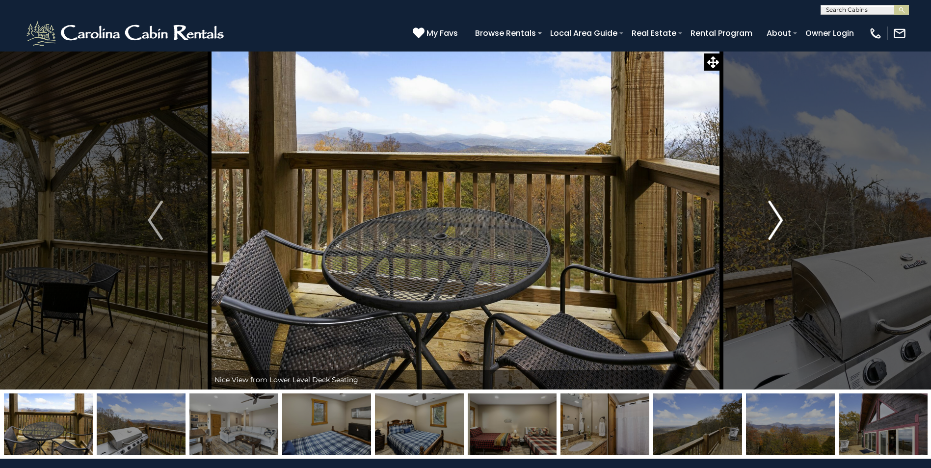
click at [780, 220] on img "Next" at bounding box center [775, 220] width 15 height 39
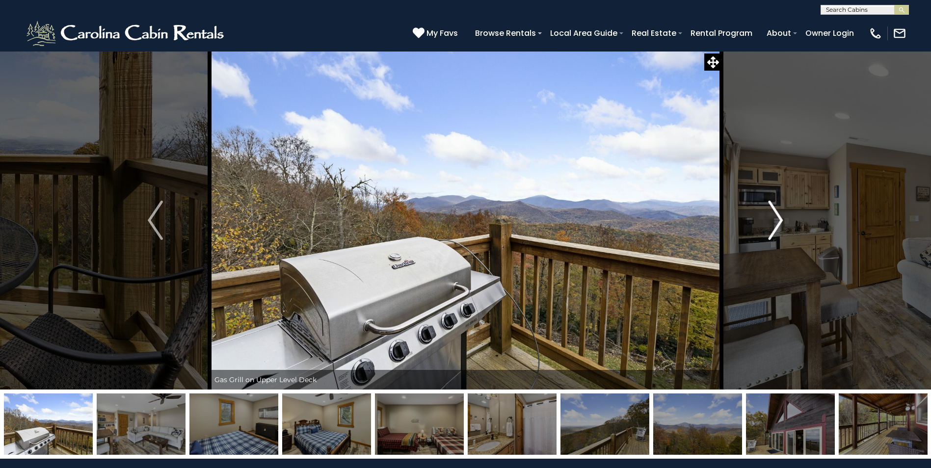
click at [780, 220] on img "Next" at bounding box center [775, 220] width 15 height 39
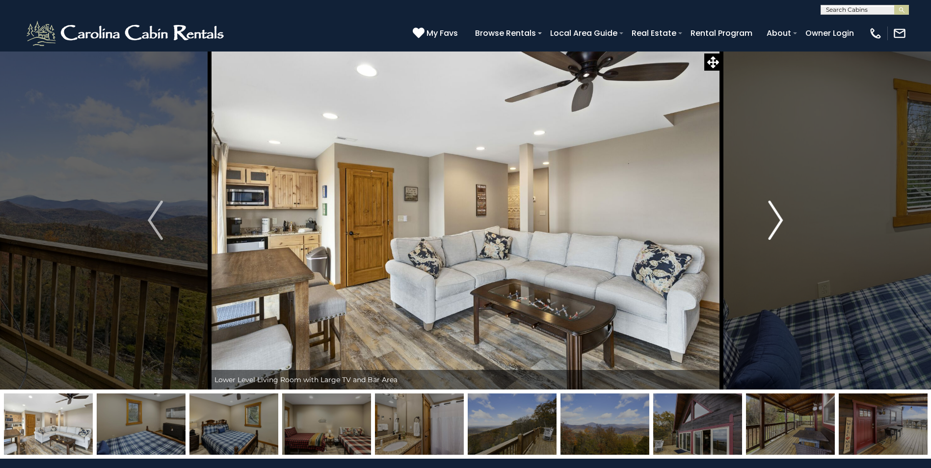
click at [780, 220] on img "Next" at bounding box center [775, 220] width 15 height 39
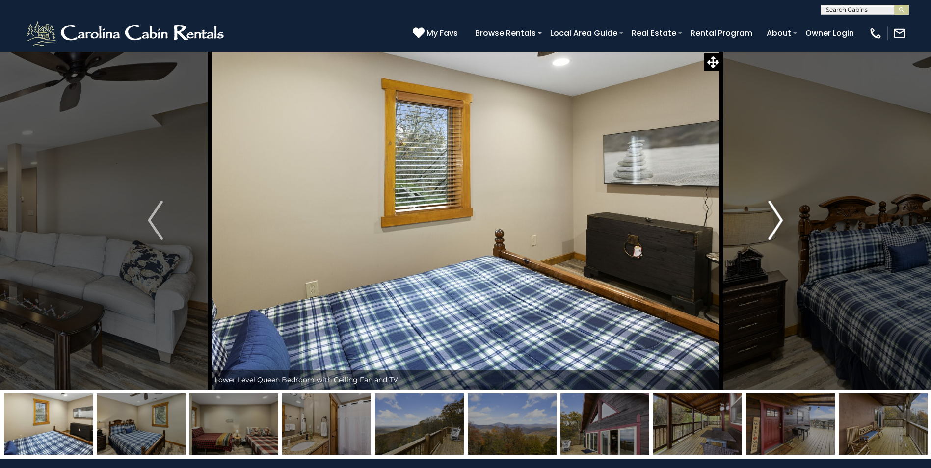
click at [780, 220] on img "Next" at bounding box center [775, 220] width 15 height 39
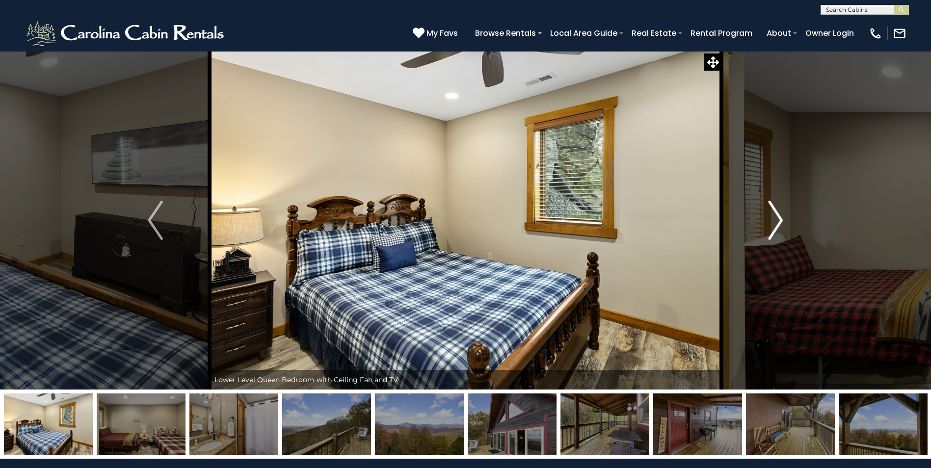
click at [780, 220] on img "Next" at bounding box center [775, 220] width 15 height 39
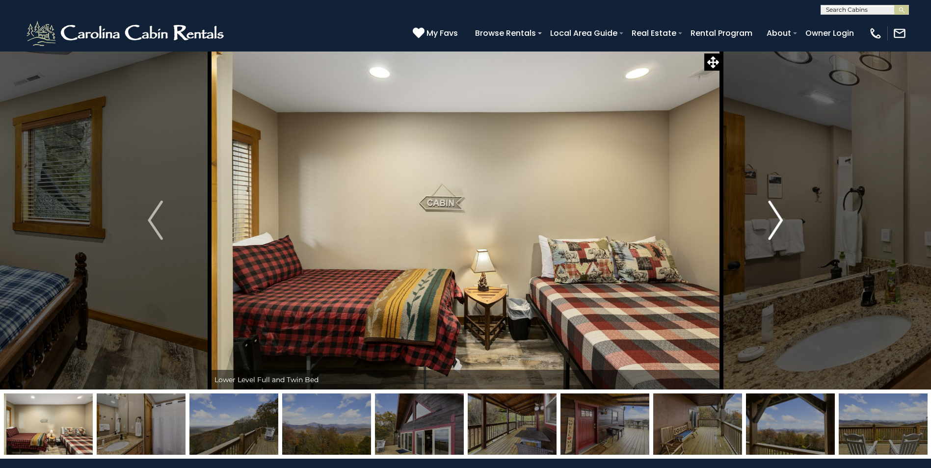
click at [780, 220] on img "Next" at bounding box center [775, 220] width 15 height 39
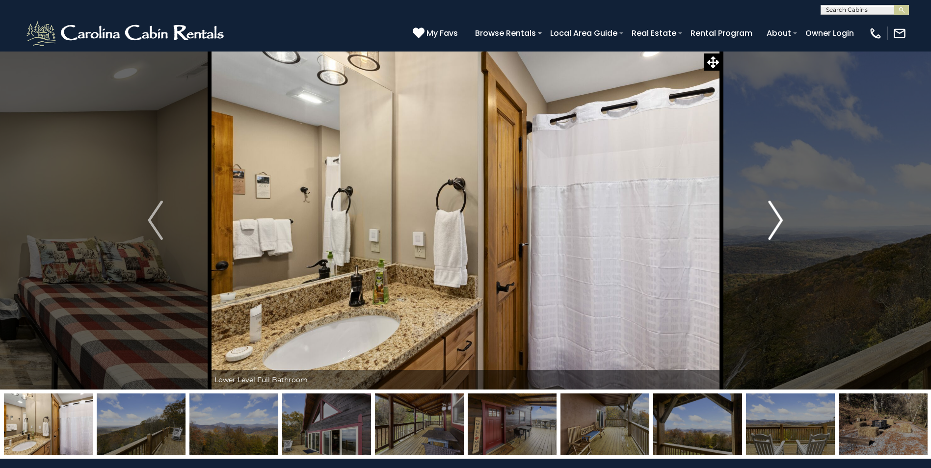
click at [777, 220] on img "Next" at bounding box center [775, 220] width 15 height 39
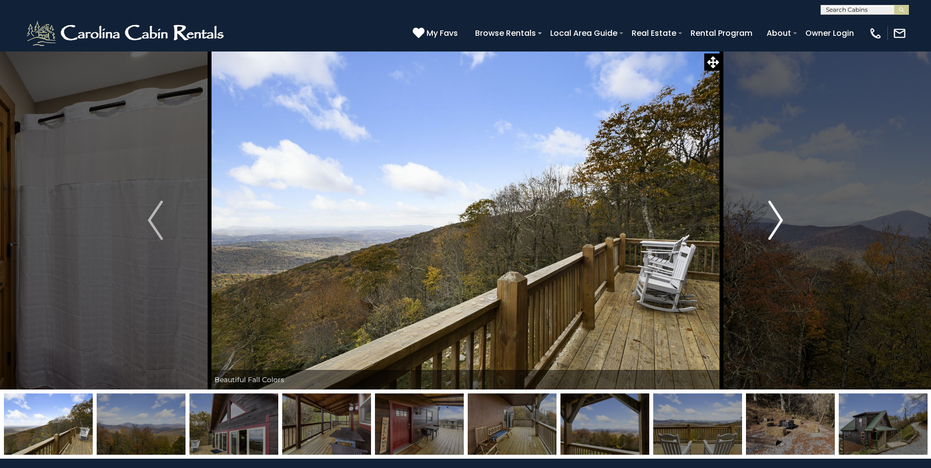
click at [780, 220] on img "Next" at bounding box center [775, 220] width 15 height 39
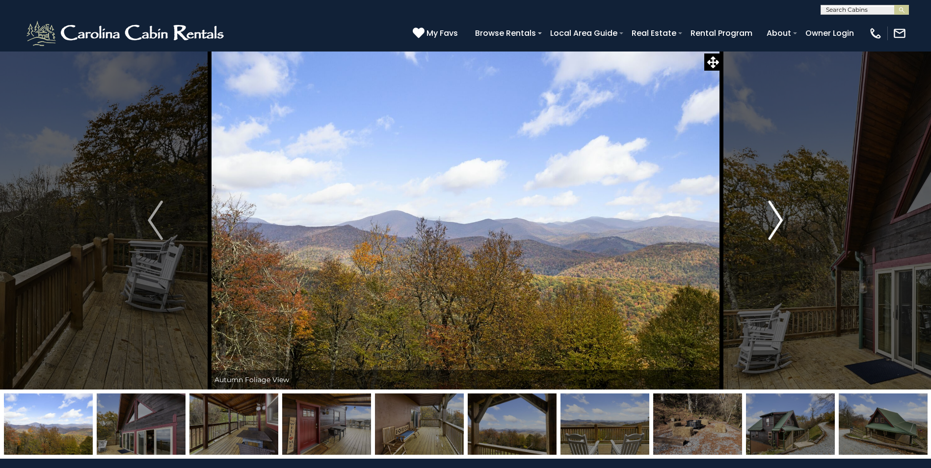
click at [782, 220] on img "Next" at bounding box center [775, 220] width 15 height 39
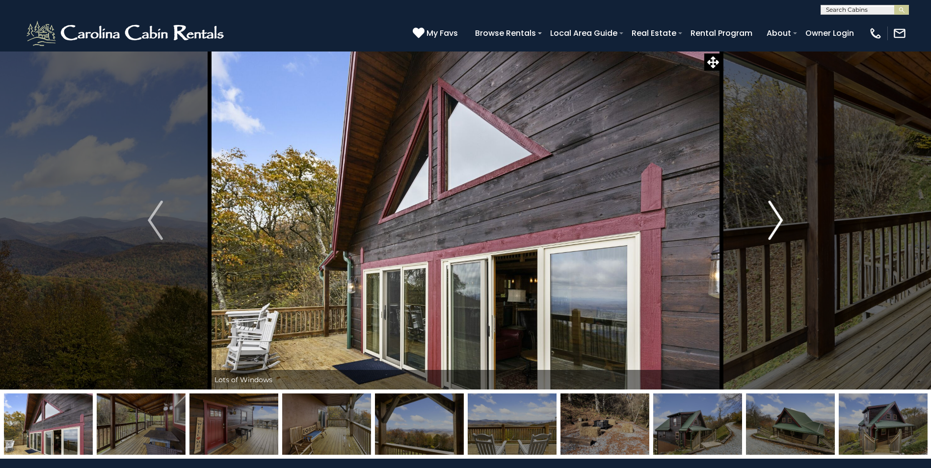
click at [781, 220] on img "Next" at bounding box center [775, 220] width 15 height 39
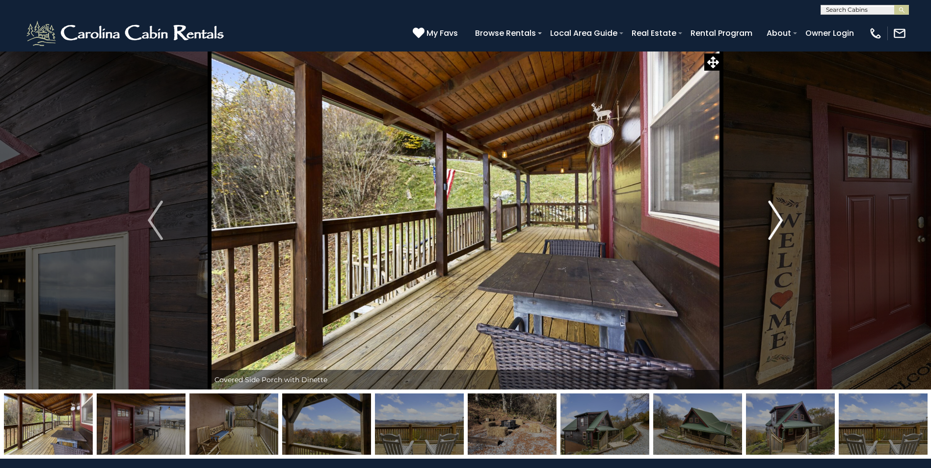
click at [781, 220] on img "Next" at bounding box center [775, 220] width 15 height 39
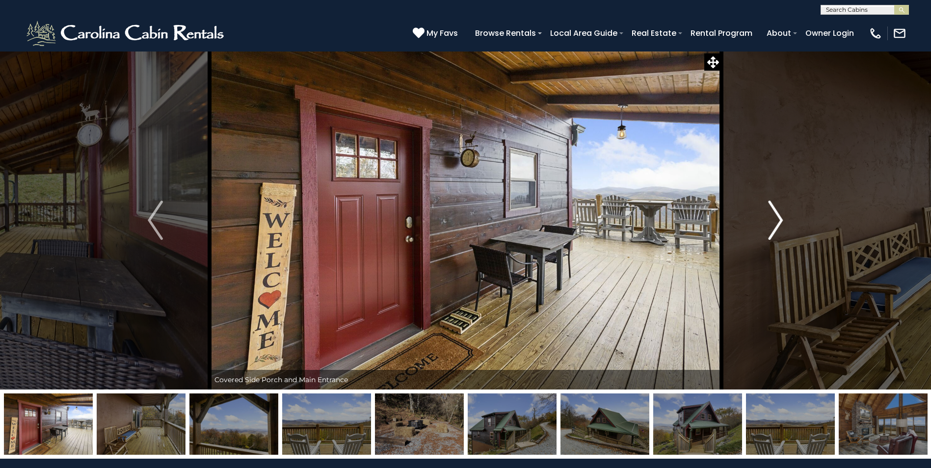
click at [781, 220] on img "Next" at bounding box center [775, 220] width 15 height 39
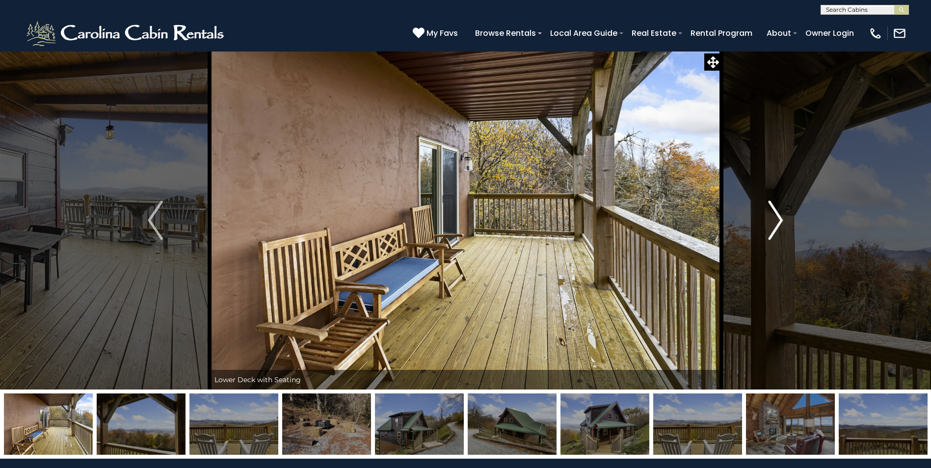
click at [781, 220] on img "Next" at bounding box center [775, 220] width 15 height 39
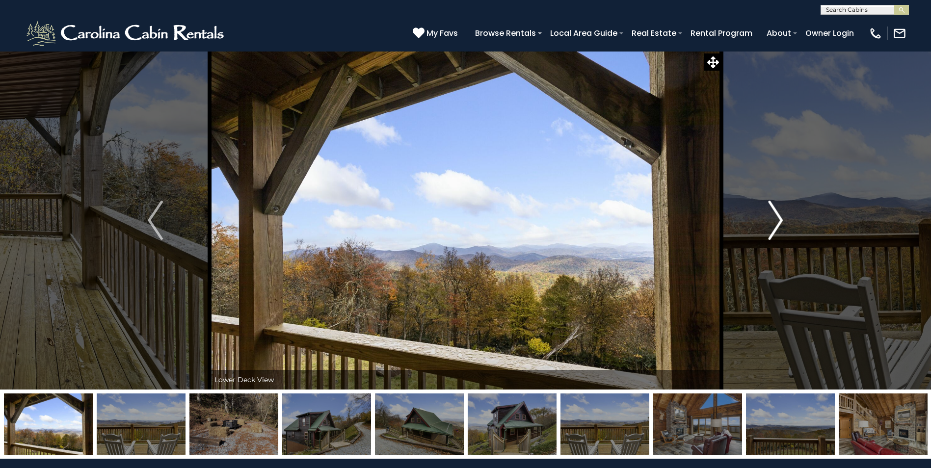
click at [782, 220] on img "Next" at bounding box center [775, 220] width 15 height 39
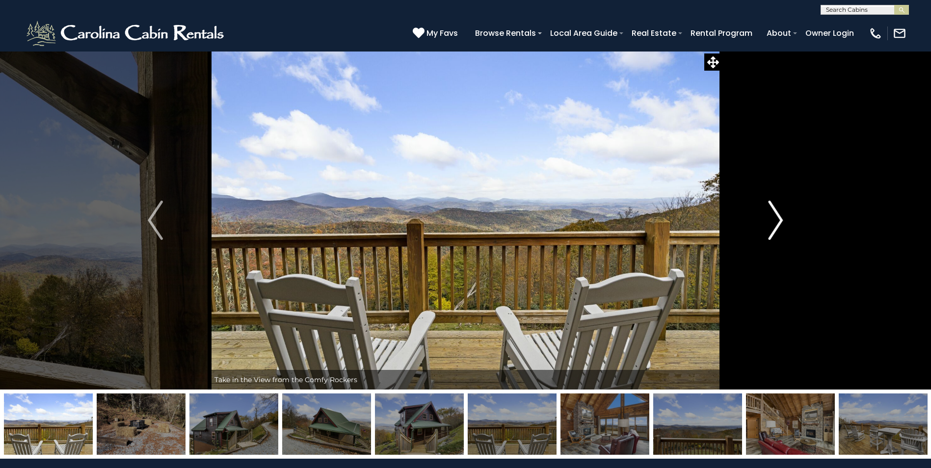
click at [781, 220] on img "Next" at bounding box center [775, 220] width 15 height 39
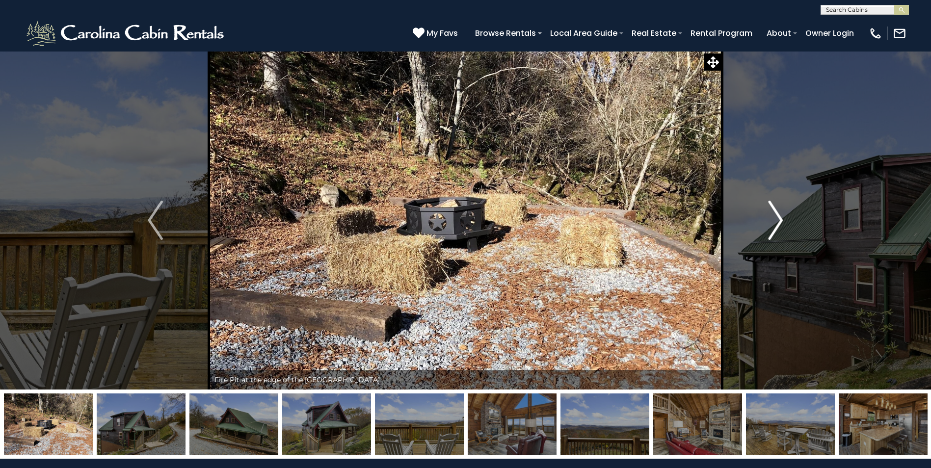
click at [781, 220] on img "Next" at bounding box center [775, 220] width 15 height 39
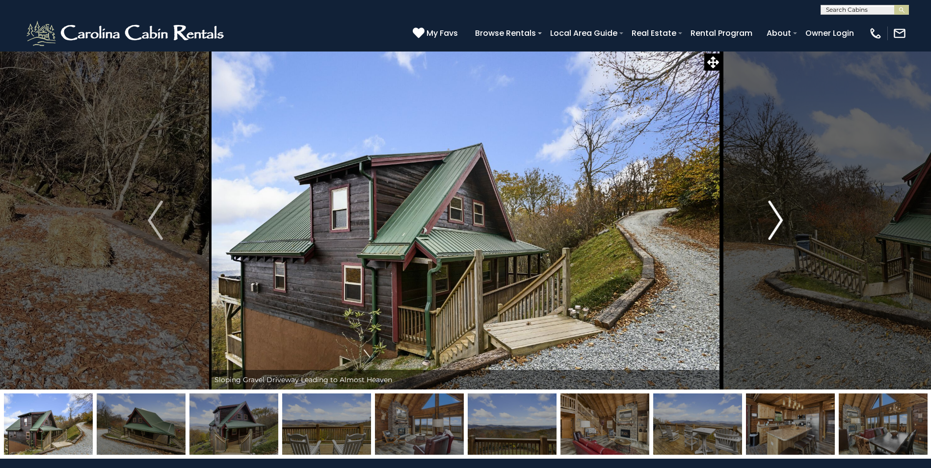
click at [781, 220] on img "Next" at bounding box center [775, 220] width 15 height 39
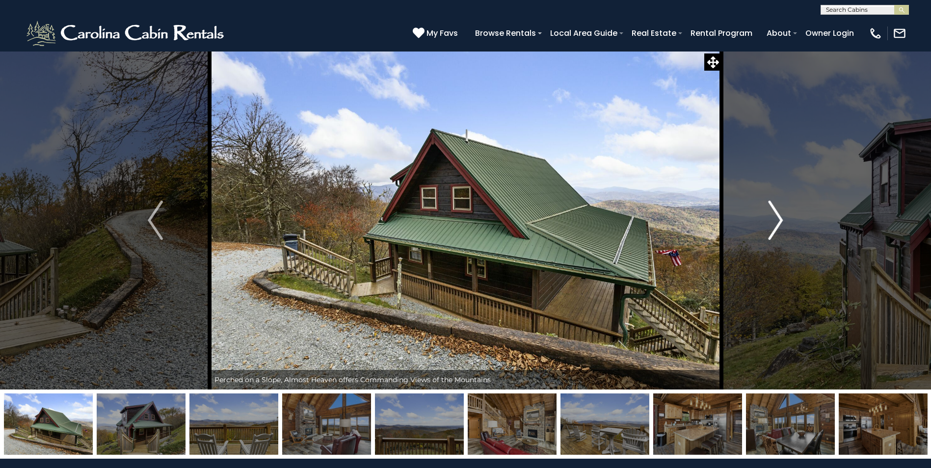
click at [781, 218] on img "Next" at bounding box center [775, 220] width 15 height 39
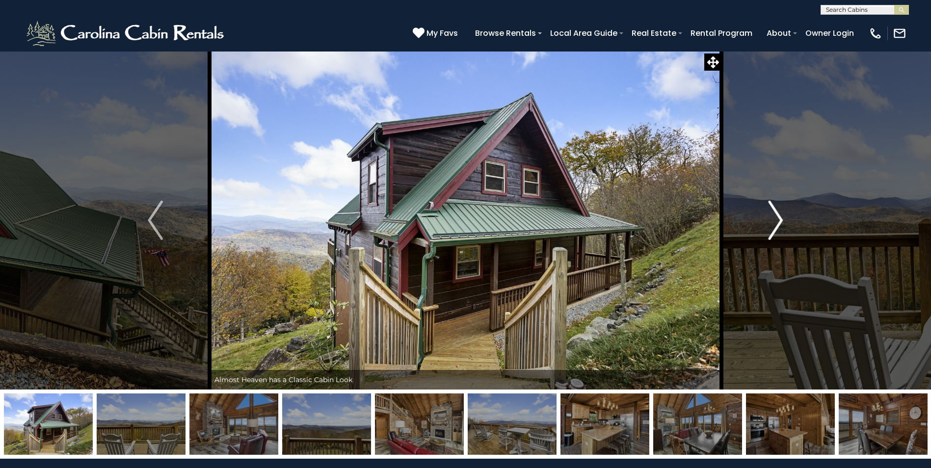
click at [781, 218] on img "Next" at bounding box center [775, 220] width 15 height 39
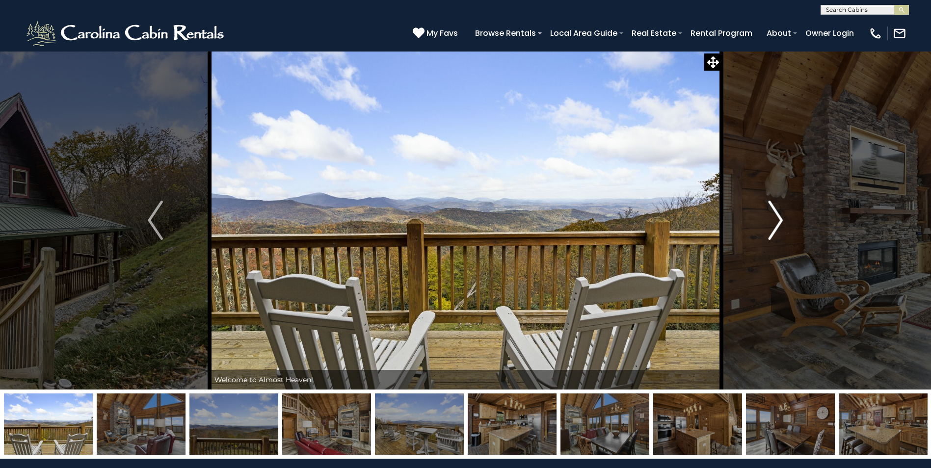
click at [781, 218] on img "Next" at bounding box center [775, 220] width 15 height 39
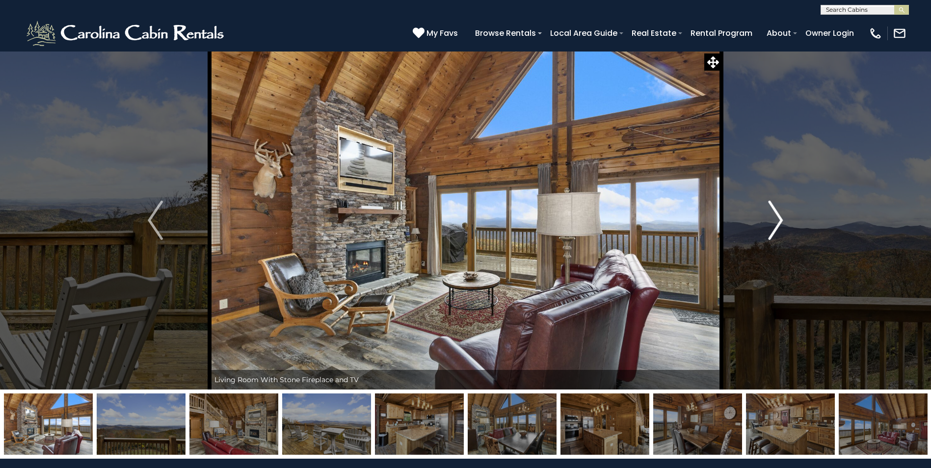
click at [781, 220] on img "Next" at bounding box center [775, 220] width 15 height 39
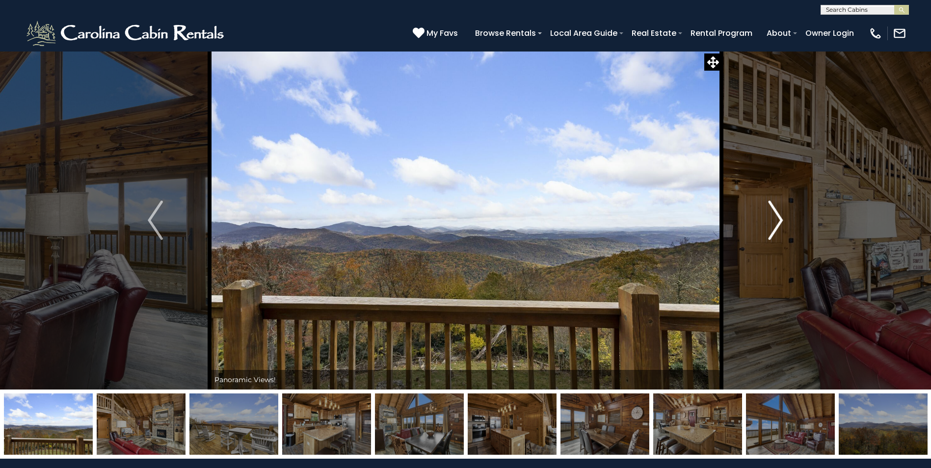
click at [781, 220] on img "Next" at bounding box center [775, 220] width 15 height 39
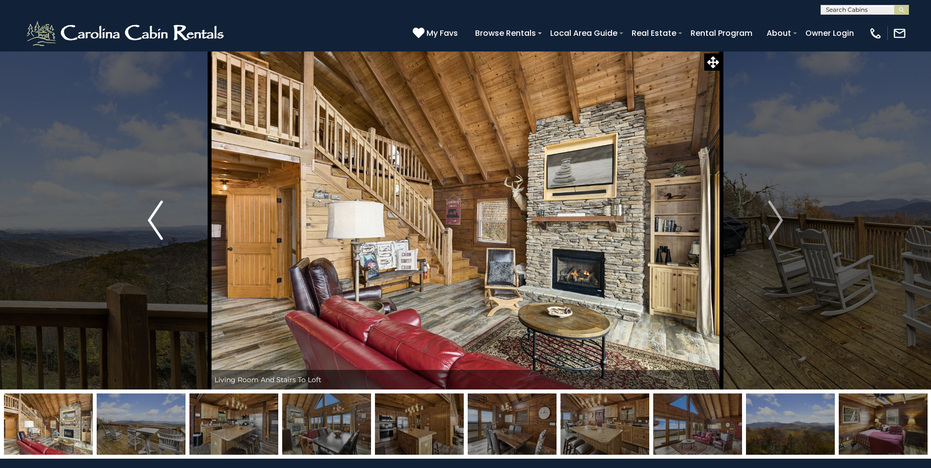
click at [155, 213] on img "Previous" at bounding box center [155, 220] width 15 height 39
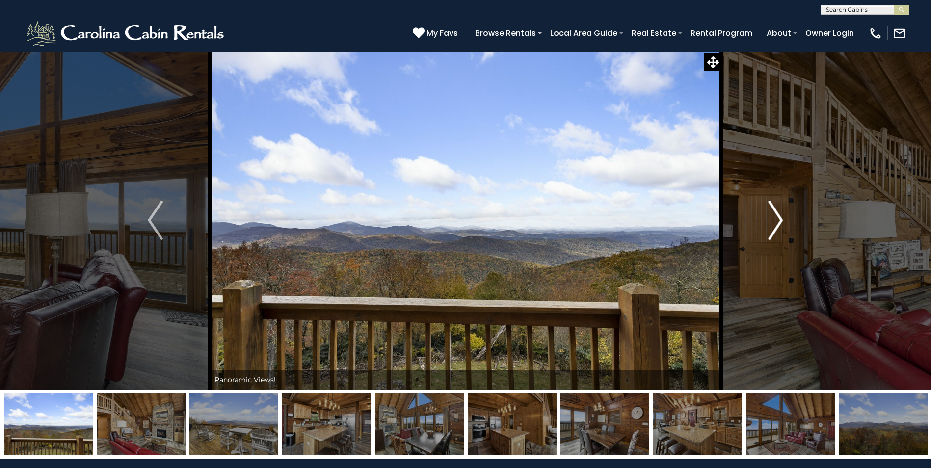
click at [780, 221] on img "Next" at bounding box center [775, 220] width 15 height 39
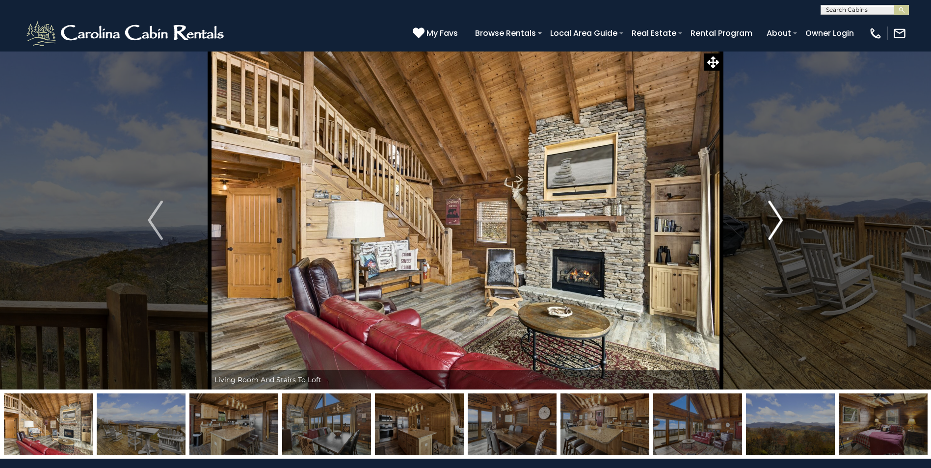
click at [780, 221] on img "Next" at bounding box center [775, 220] width 15 height 39
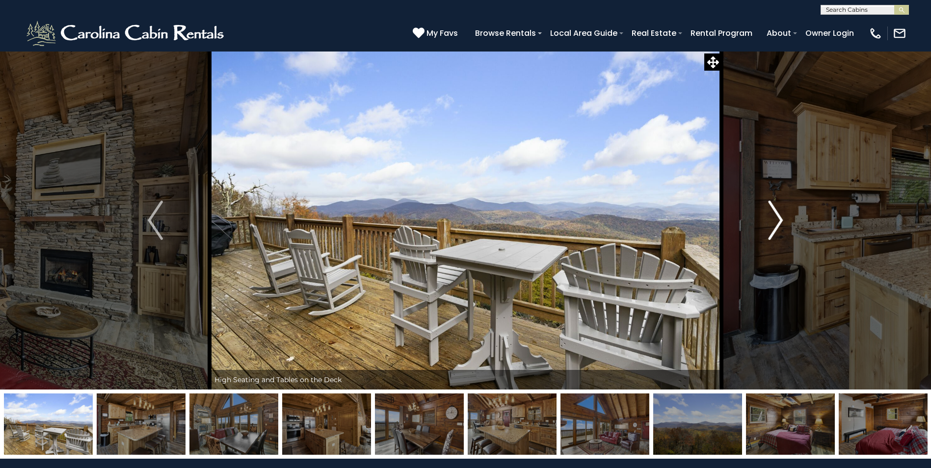
click at [780, 221] on img "Next" at bounding box center [775, 220] width 15 height 39
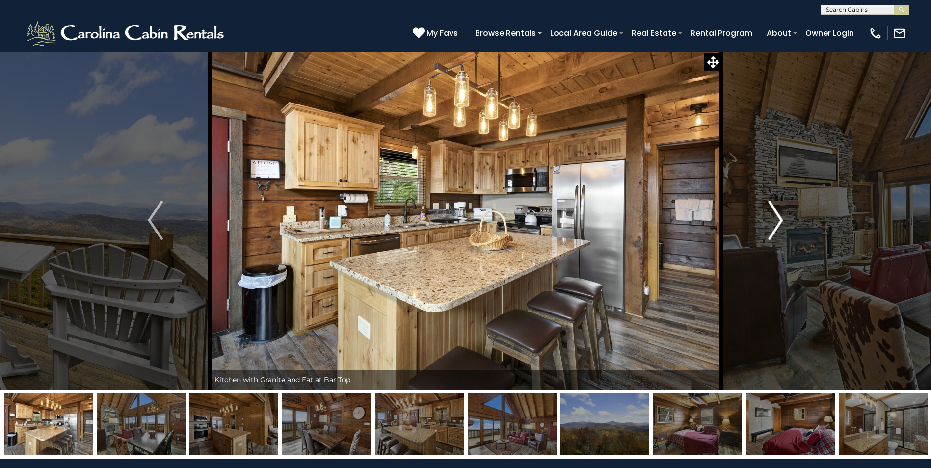
click at [781, 221] on img "Next" at bounding box center [775, 220] width 15 height 39
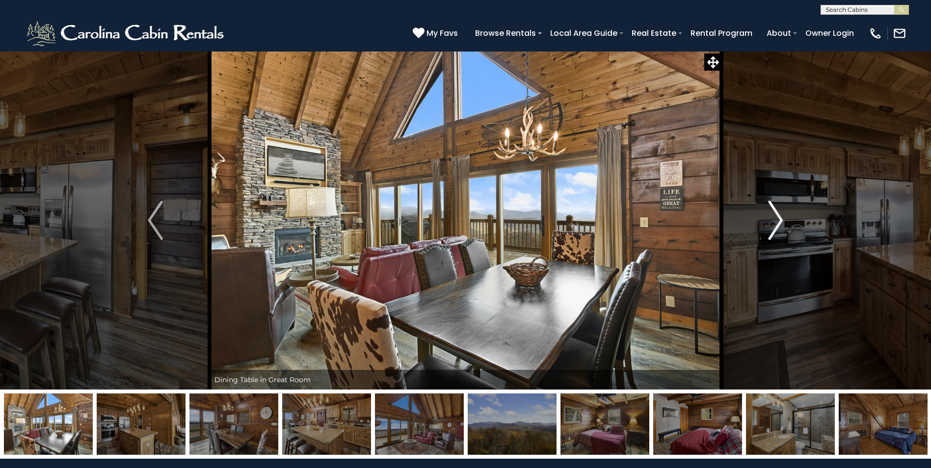
click at [781, 221] on img "Next" at bounding box center [775, 220] width 15 height 39
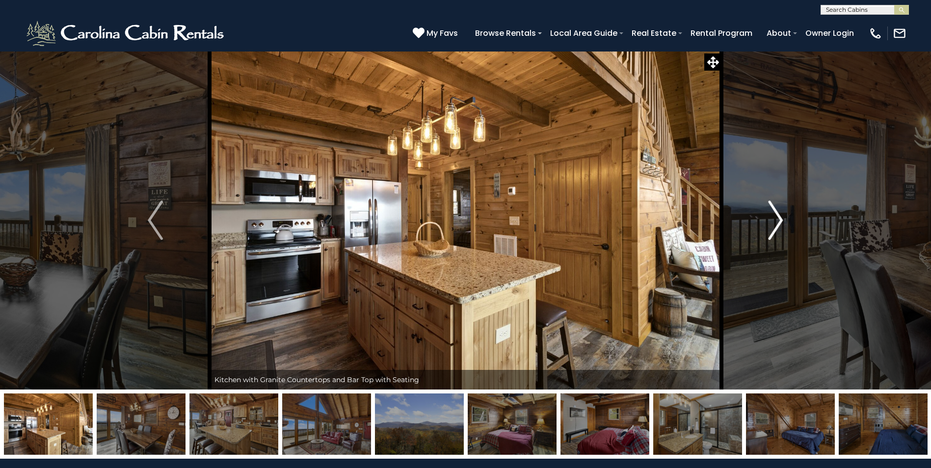
click at [781, 221] on img "Next" at bounding box center [775, 220] width 15 height 39
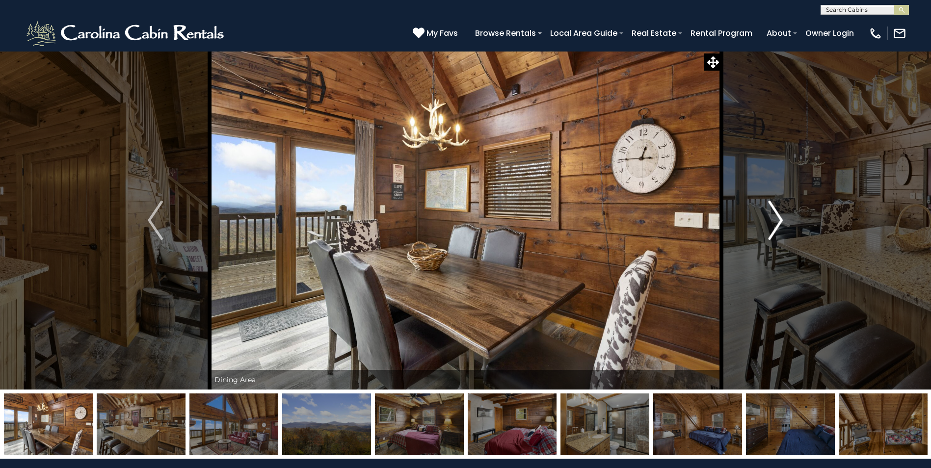
click at [781, 221] on img "Next" at bounding box center [775, 220] width 15 height 39
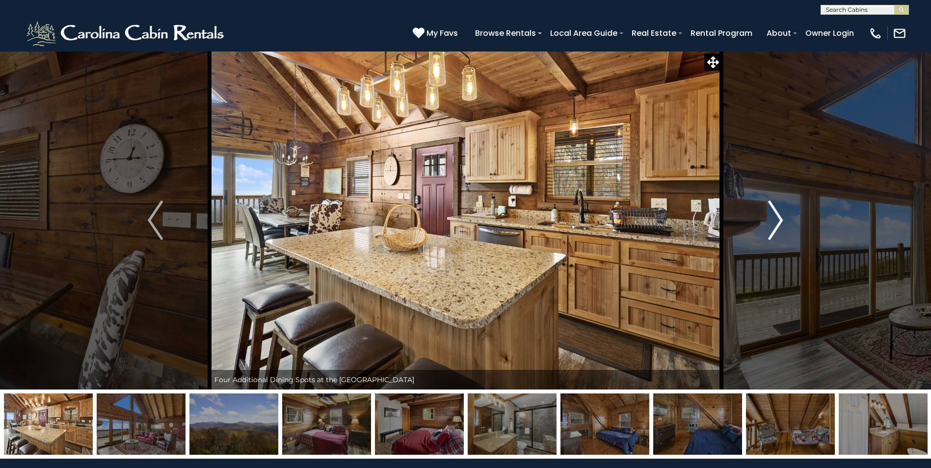
click at [782, 219] on img "Next" at bounding box center [775, 220] width 15 height 39
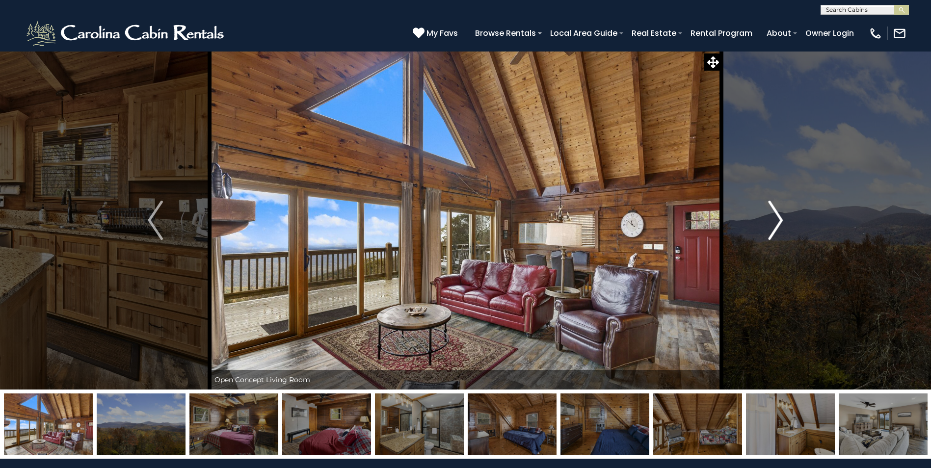
click at [780, 221] on img "Next" at bounding box center [775, 220] width 15 height 39
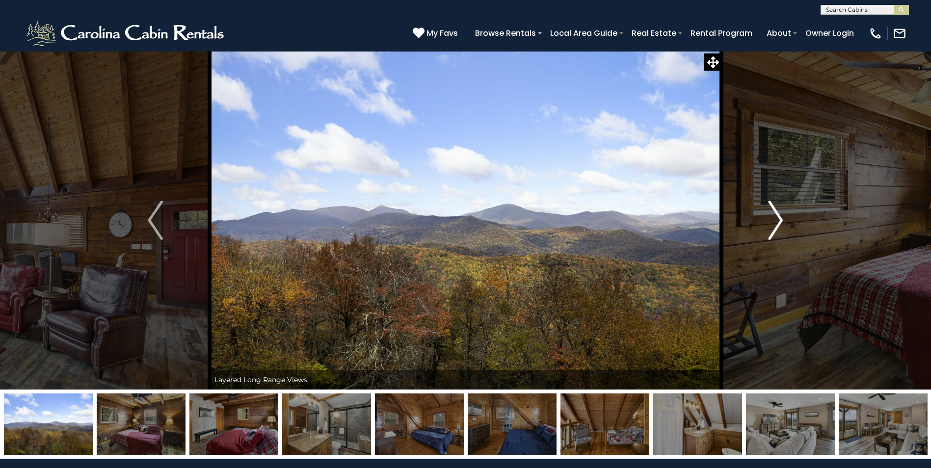
click at [780, 221] on img "Next" at bounding box center [775, 220] width 15 height 39
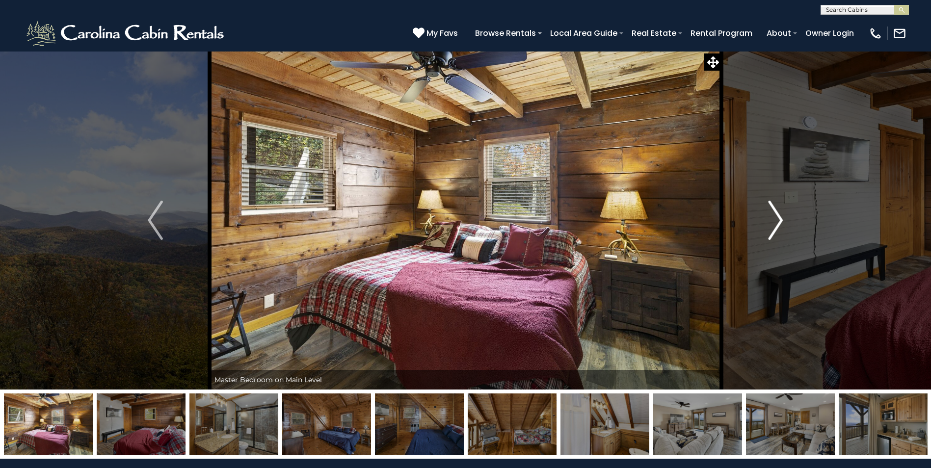
click at [780, 221] on img "Next" at bounding box center [775, 220] width 15 height 39
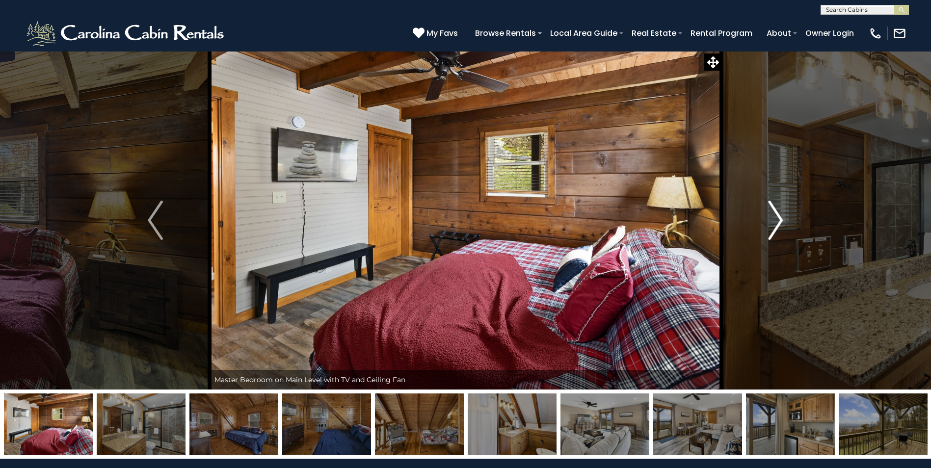
click at [780, 221] on img "Next" at bounding box center [775, 220] width 15 height 39
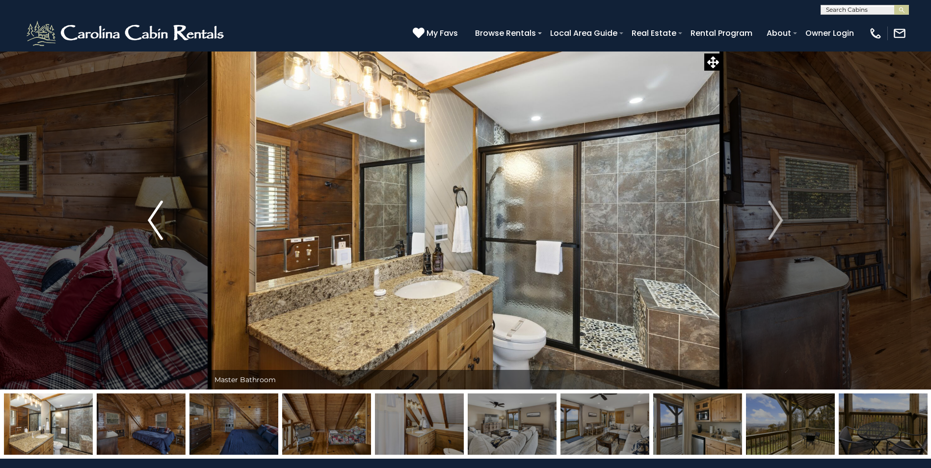
click at [150, 218] on img "Previous" at bounding box center [155, 220] width 15 height 39
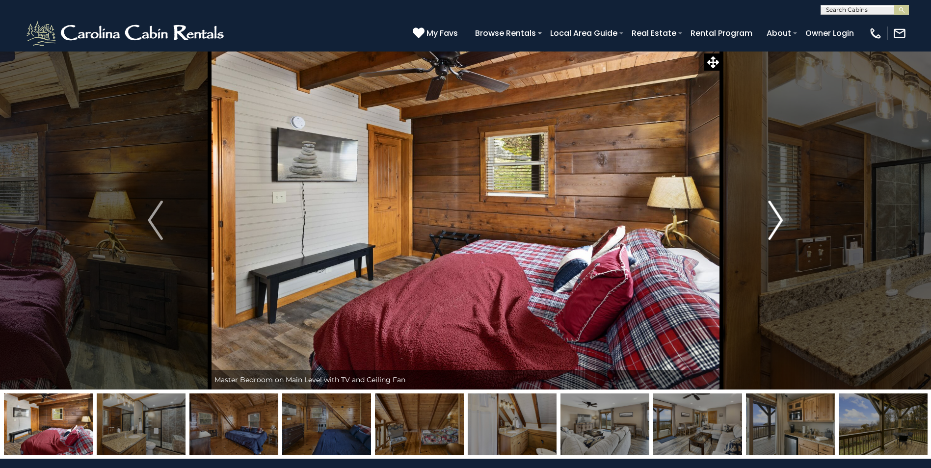
click at [782, 218] on img "Next" at bounding box center [775, 220] width 15 height 39
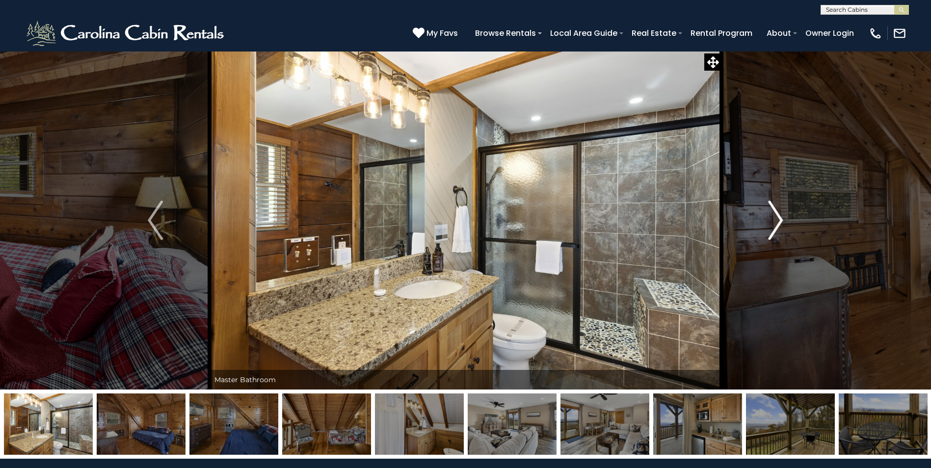
click at [781, 219] on img "Next" at bounding box center [775, 220] width 15 height 39
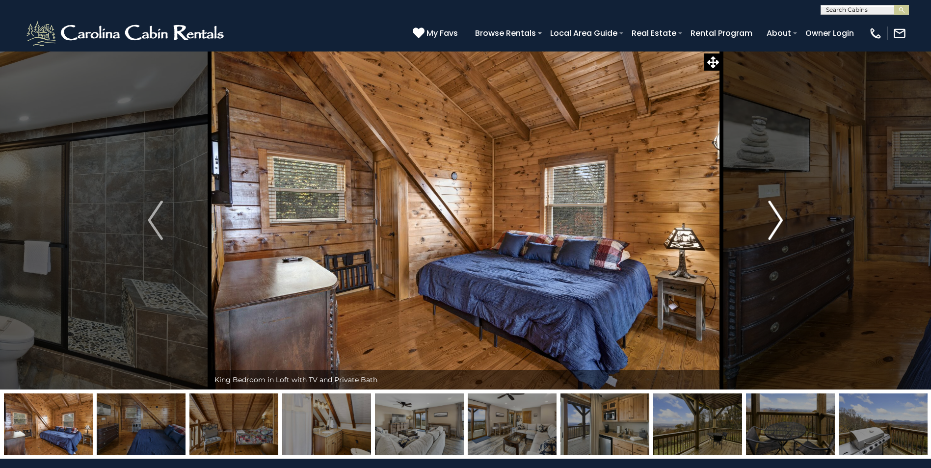
click at [781, 219] on img "Next" at bounding box center [775, 220] width 15 height 39
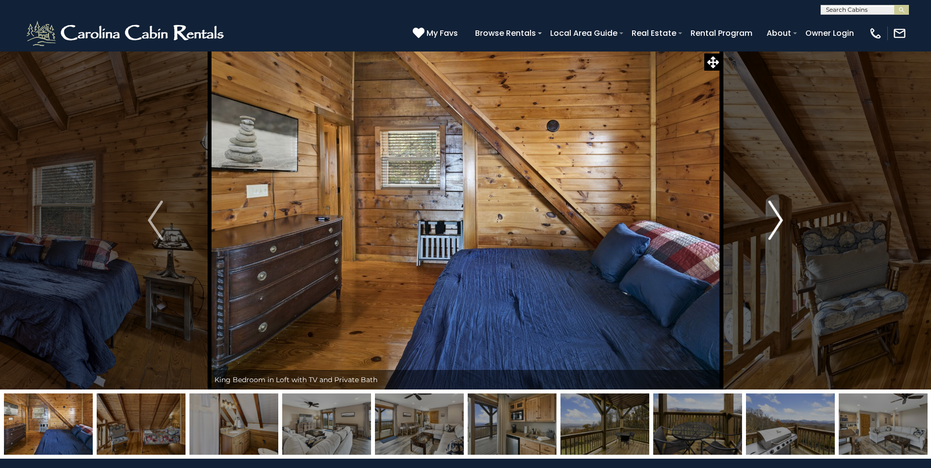
click at [781, 219] on img "Next" at bounding box center [775, 220] width 15 height 39
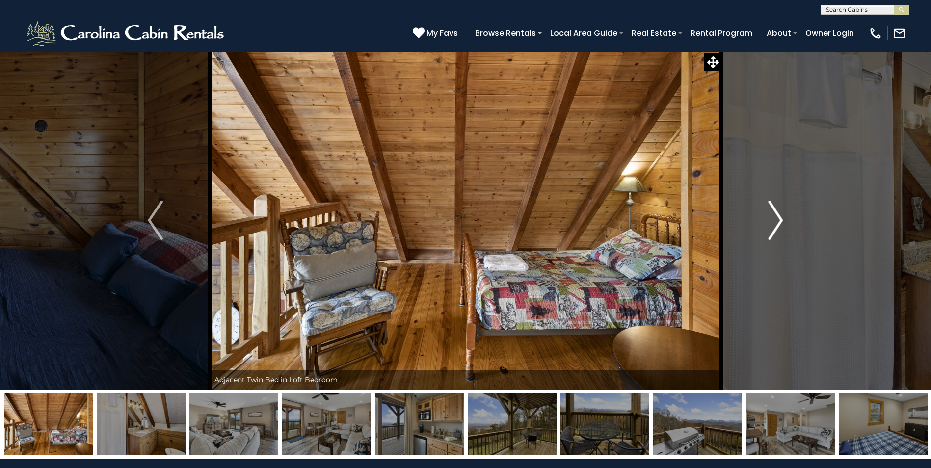
click at [781, 219] on img "Next" at bounding box center [775, 220] width 15 height 39
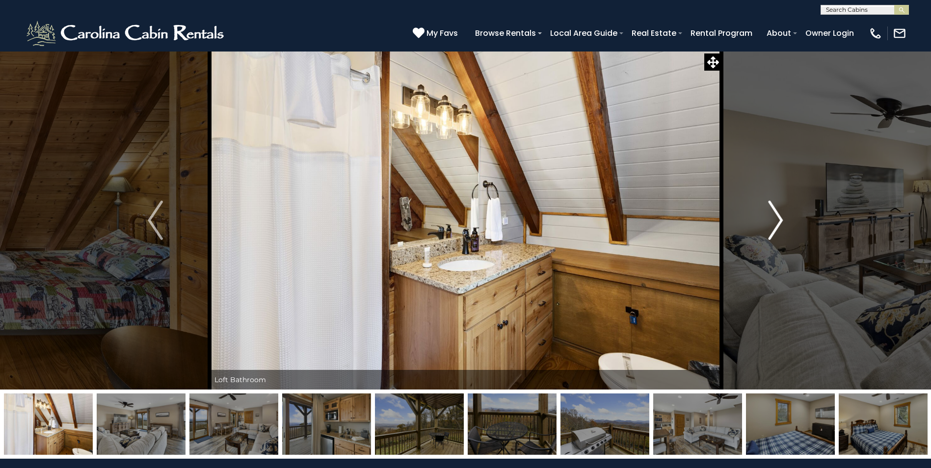
click at [781, 219] on img "Next" at bounding box center [775, 220] width 15 height 39
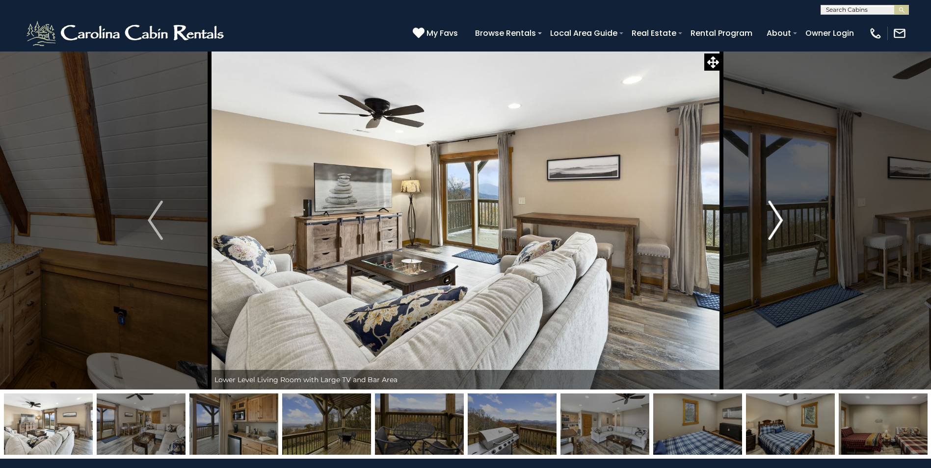
click at [781, 219] on img "Next" at bounding box center [775, 220] width 15 height 39
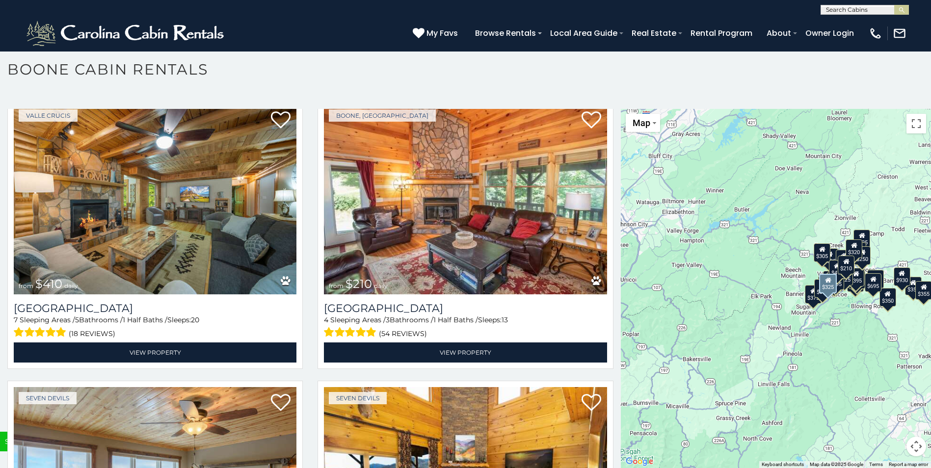
scroll to position [3780, 0]
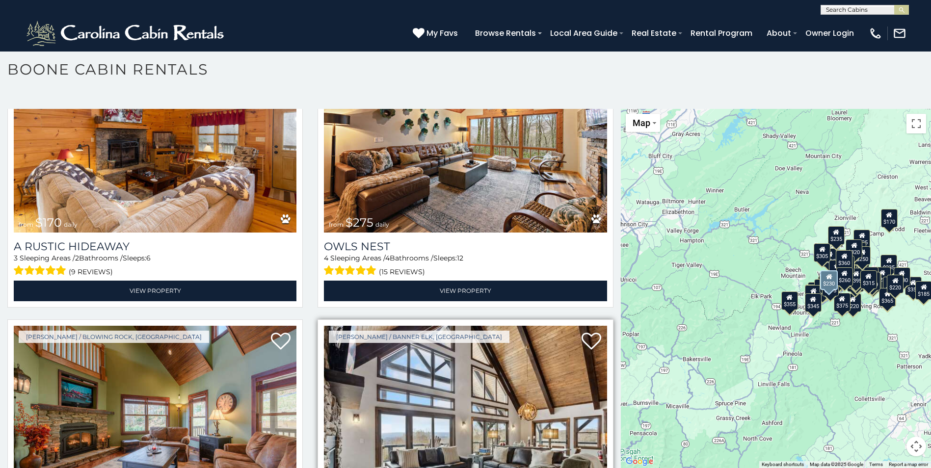
scroll to position [5821, 0]
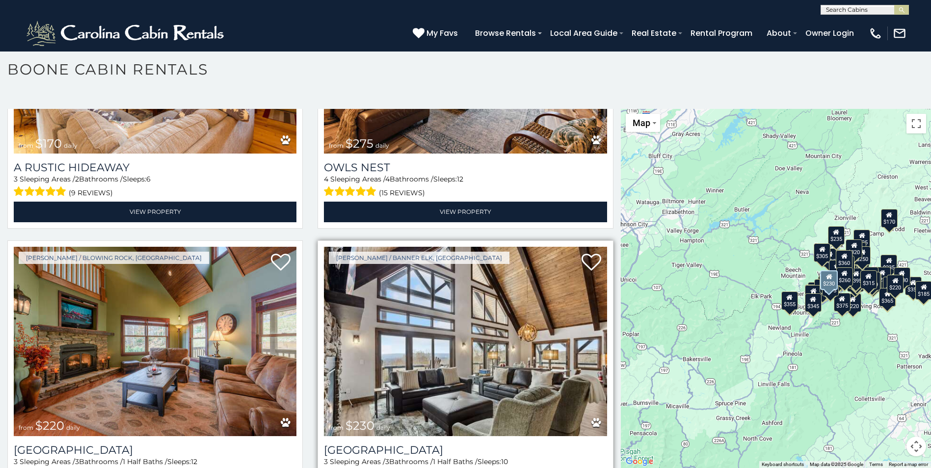
click at [444, 289] on img at bounding box center [465, 341] width 283 height 189
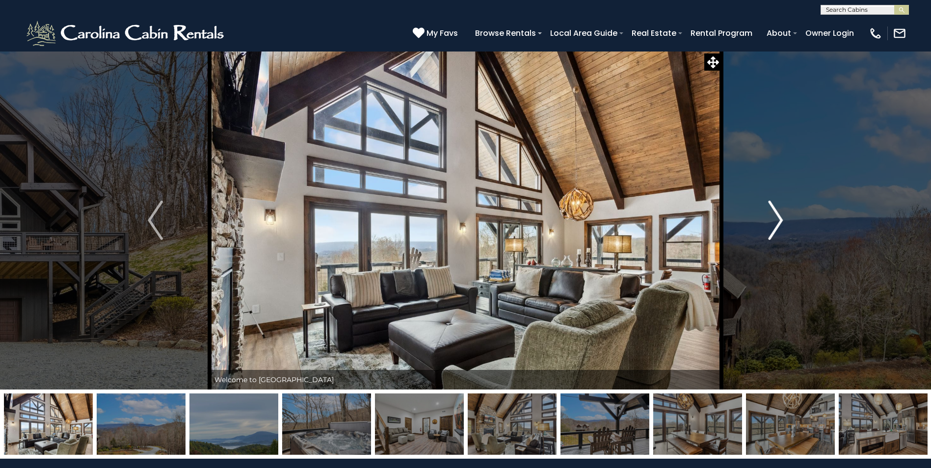
click at [782, 221] on img "Next" at bounding box center [775, 220] width 15 height 39
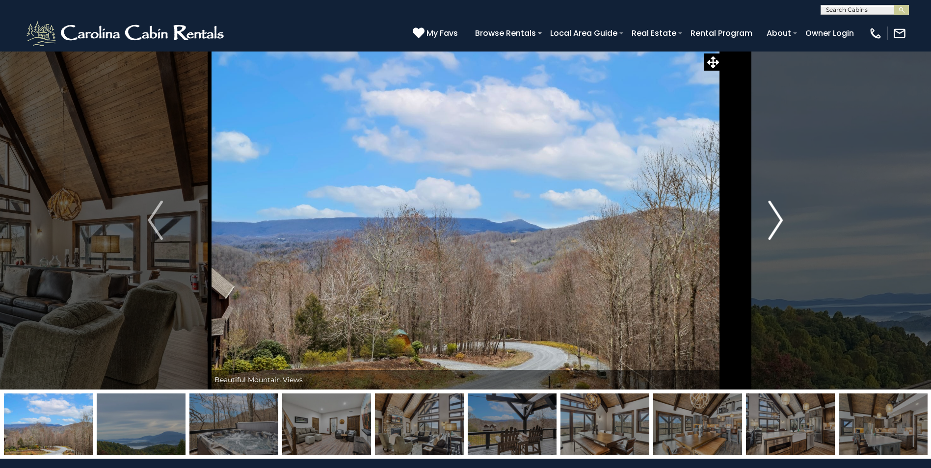
click at [785, 220] on button "Next" at bounding box center [776, 220] width 108 height 339
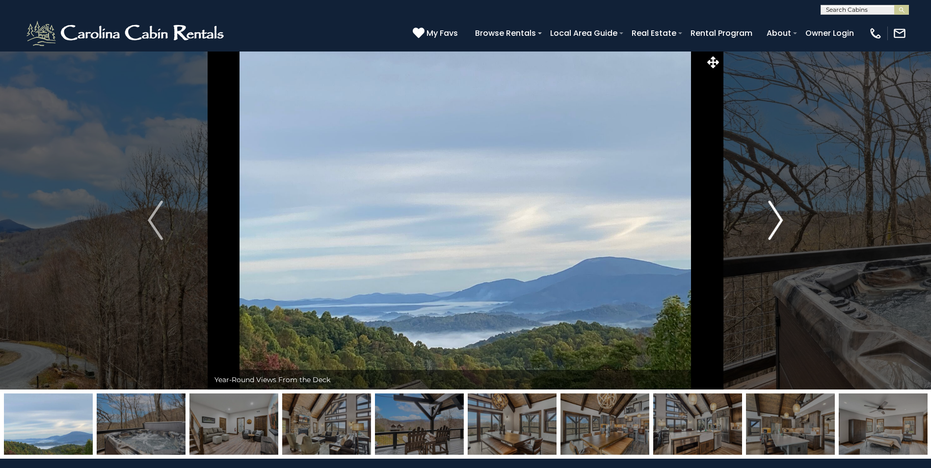
click at [777, 220] on img "Next" at bounding box center [775, 220] width 15 height 39
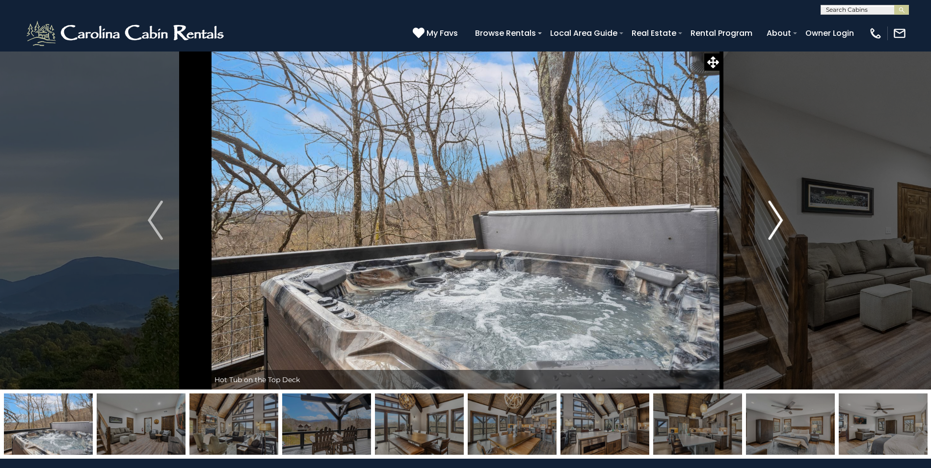
click at [776, 220] on img "Next" at bounding box center [775, 220] width 15 height 39
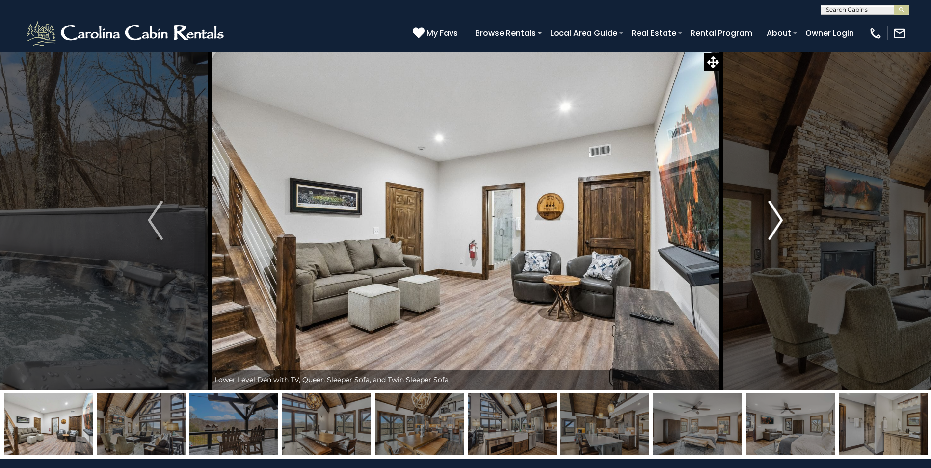
click at [776, 221] on img "Next" at bounding box center [775, 220] width 15 height 39
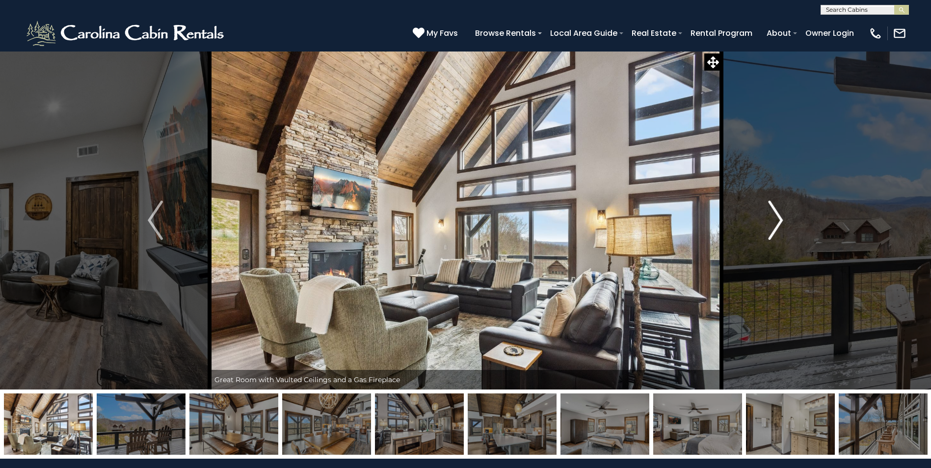
click at [779, 223] on img "Next" at bounding box center [775, 220] width 15 height 39
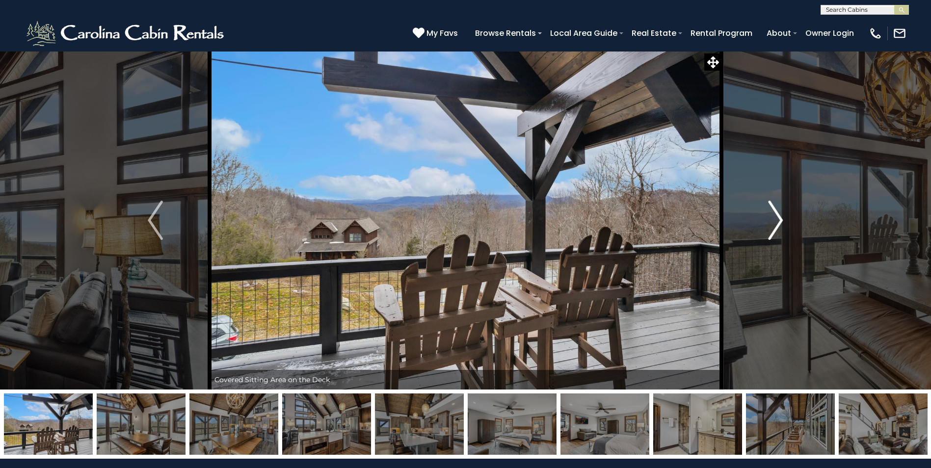
click at [779, 223] on img "Next" at bounding box center [775, 220] width 15 height 39
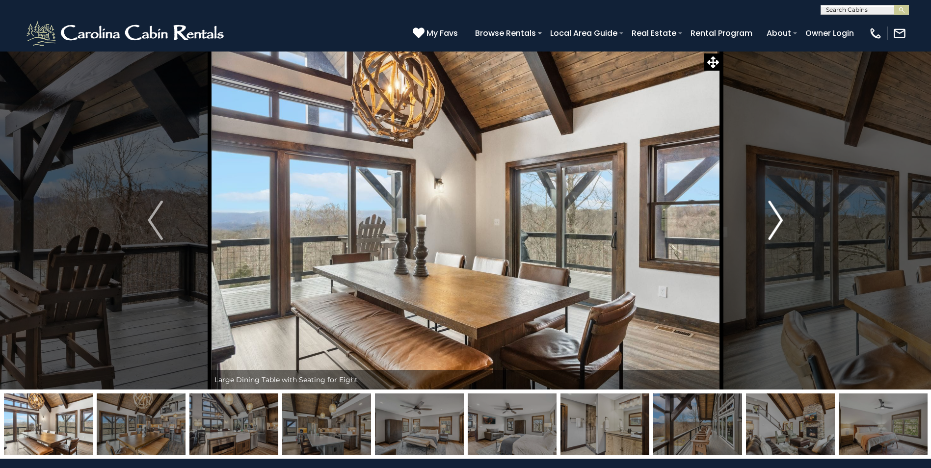
click at [780, 220] on img "Next" at bounding box center [775, 220] width 15 height 39
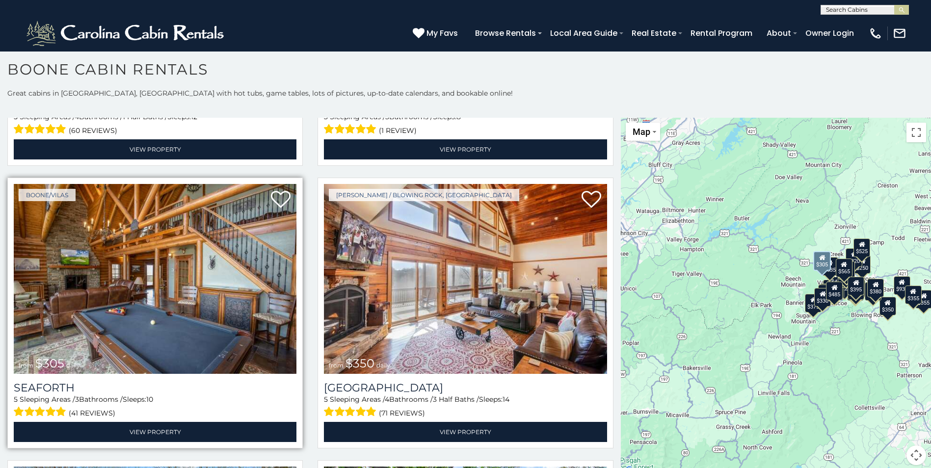
scroll to position [2406, 0]
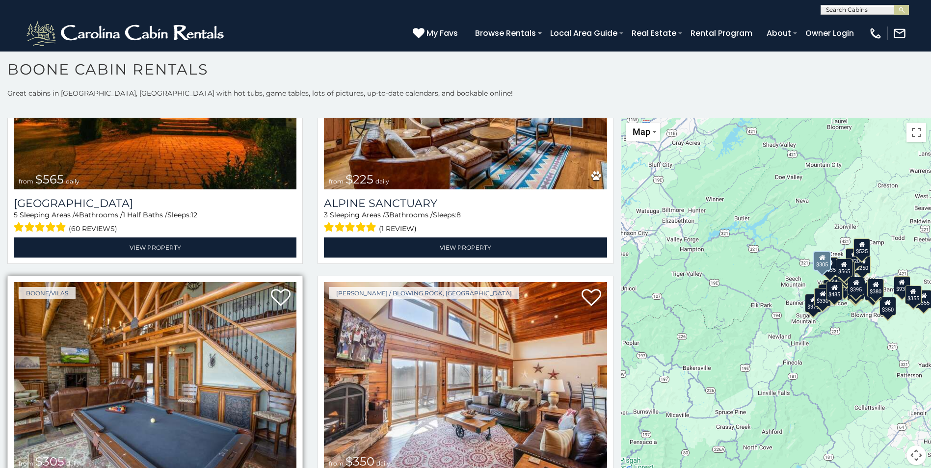
click at [164, 331] on img at bounding box center [155, 376] width 283 height 189
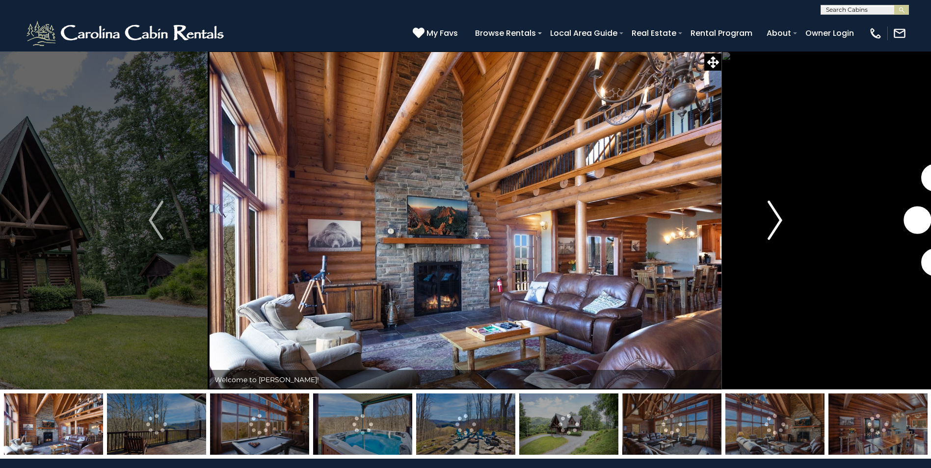
click at [781, 215] on img "Next" at bounding box center [775, 220] width 15 height 39
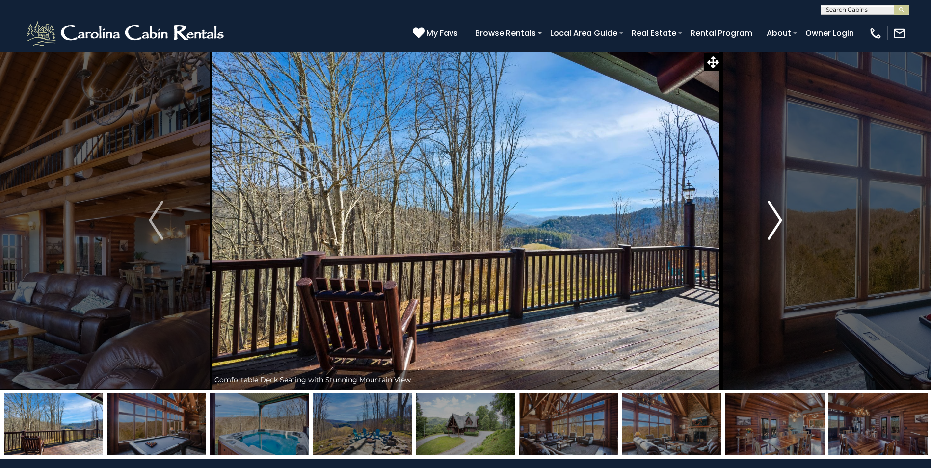
click at [779, 218] on img "Next" at bounding box center [775, 220] width 15 height 39
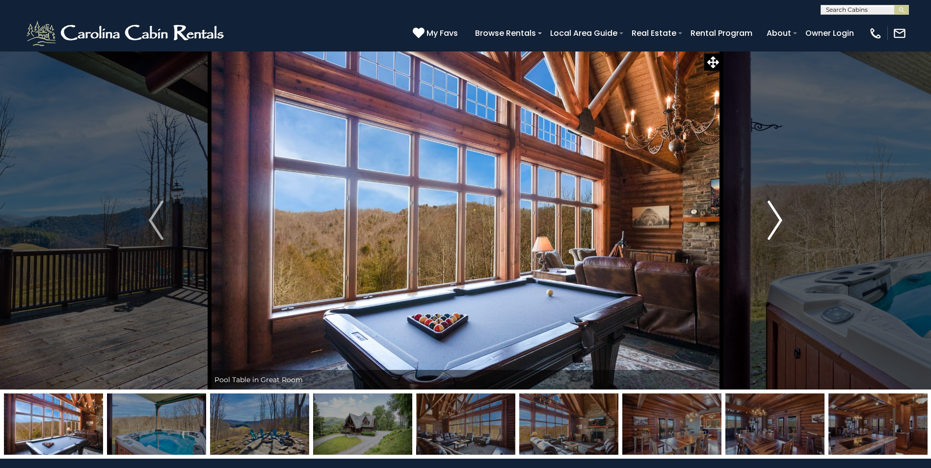
click at [783, 217] on img "Next" at bounding box center [775, 220] width 15 height 39
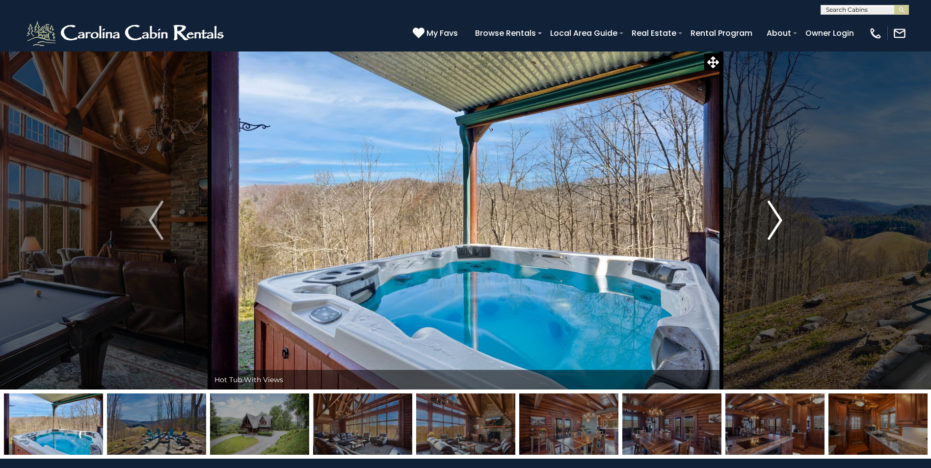
click at [783, 217] on img "Next" at bounding box center [775, 220] width 15 height 39
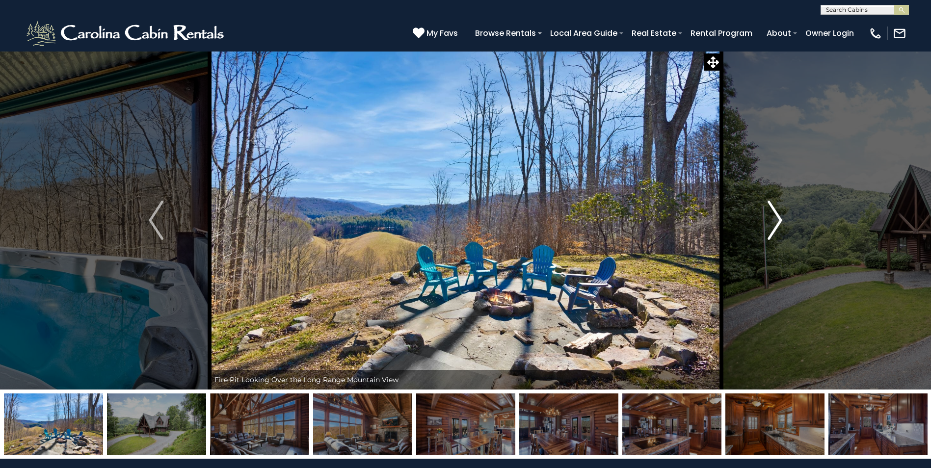
click at [780, 219] on img "Next" at bounding box center [775, 220] width 15 height 39
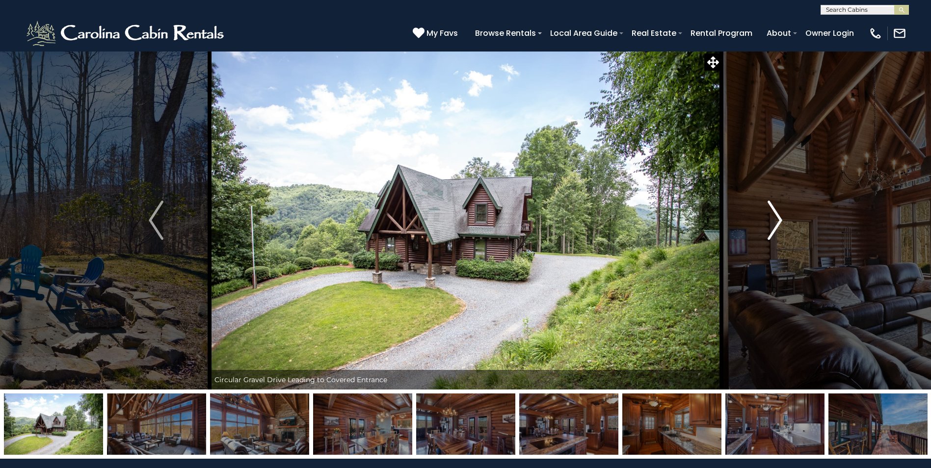
click at [780, 219] on img "Next" at bounding box center [775, 220] width 15 height 39
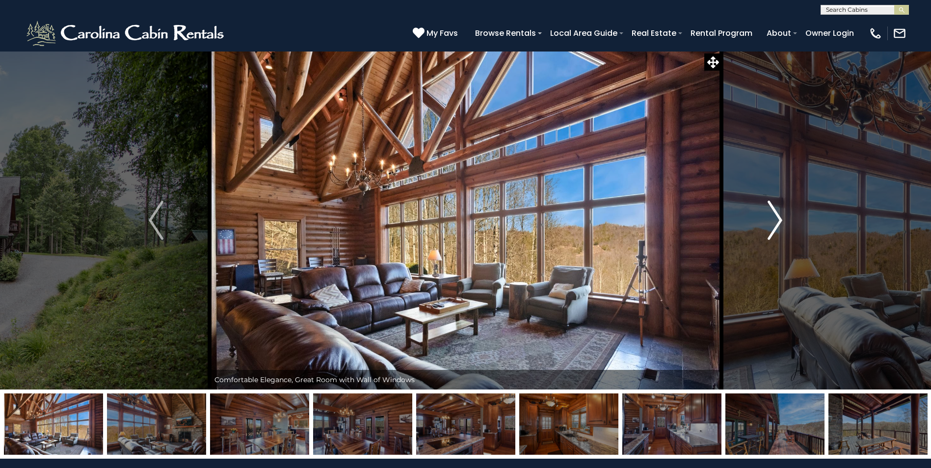
click at [779, 223] on img "Next" at bounding box center [775, 220] width 15 height 39
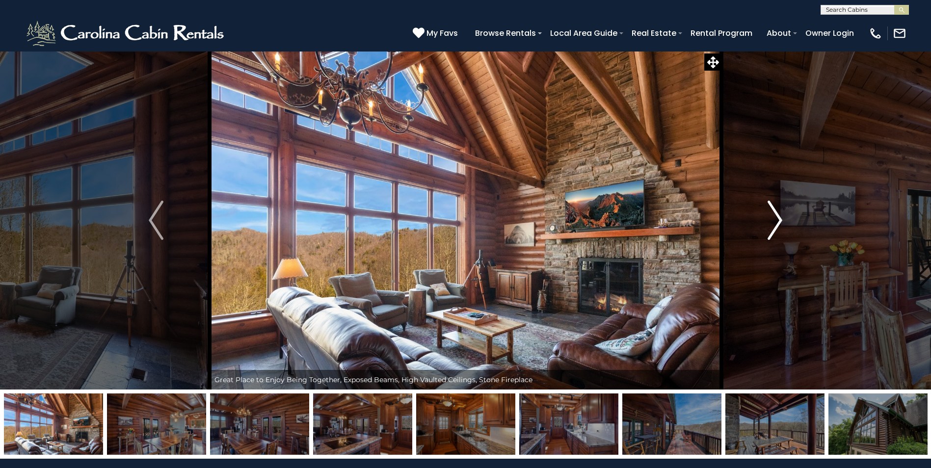
click at [779, 223] on img "Next" at bounding box center [775, 220] width 15 height 39
